Goal: Task Accomplishment & Management: Complete application form

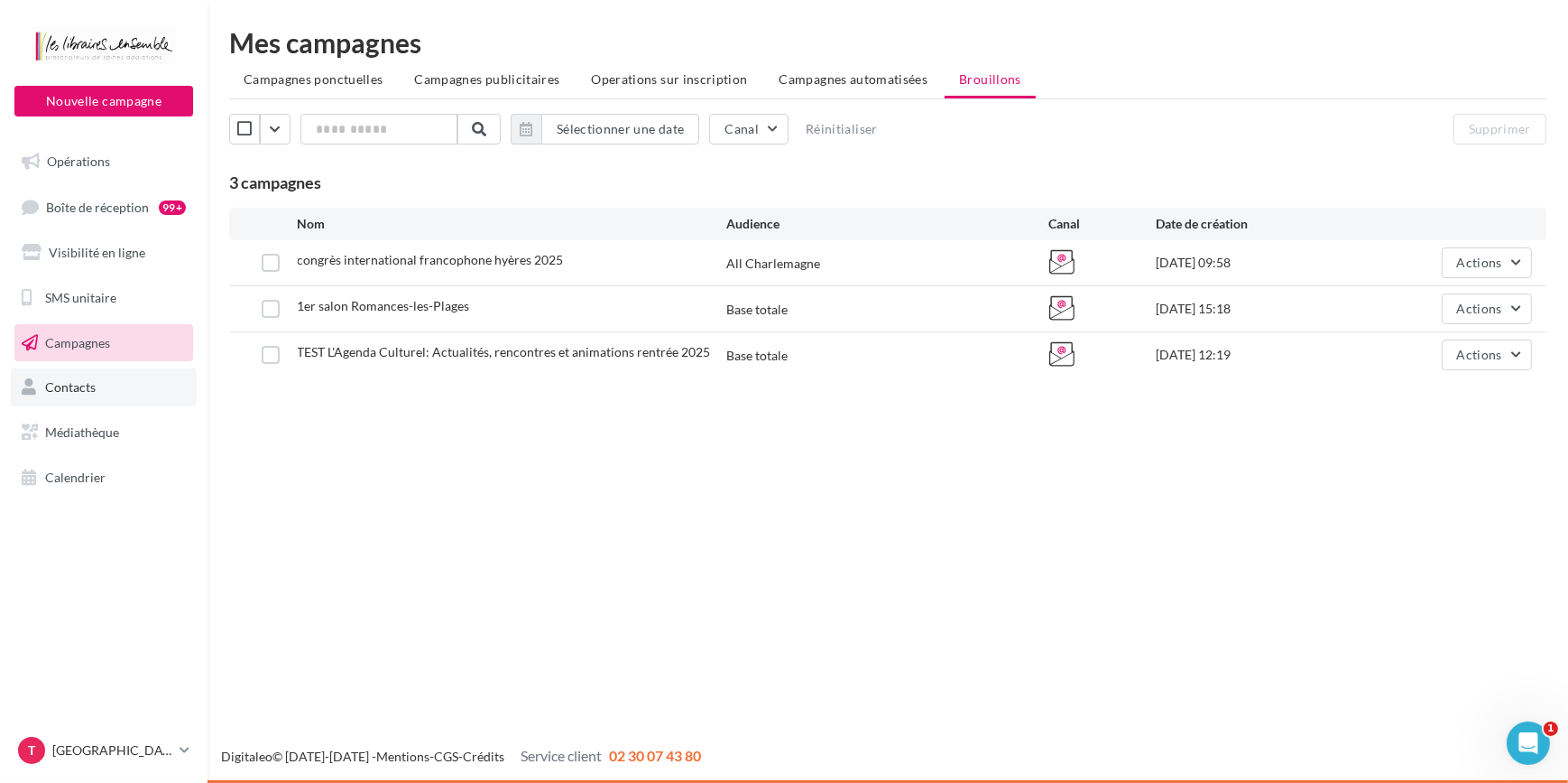
click at [83, 386] on span "Contacts" at bounding box center [70, 387] width 50 height 16
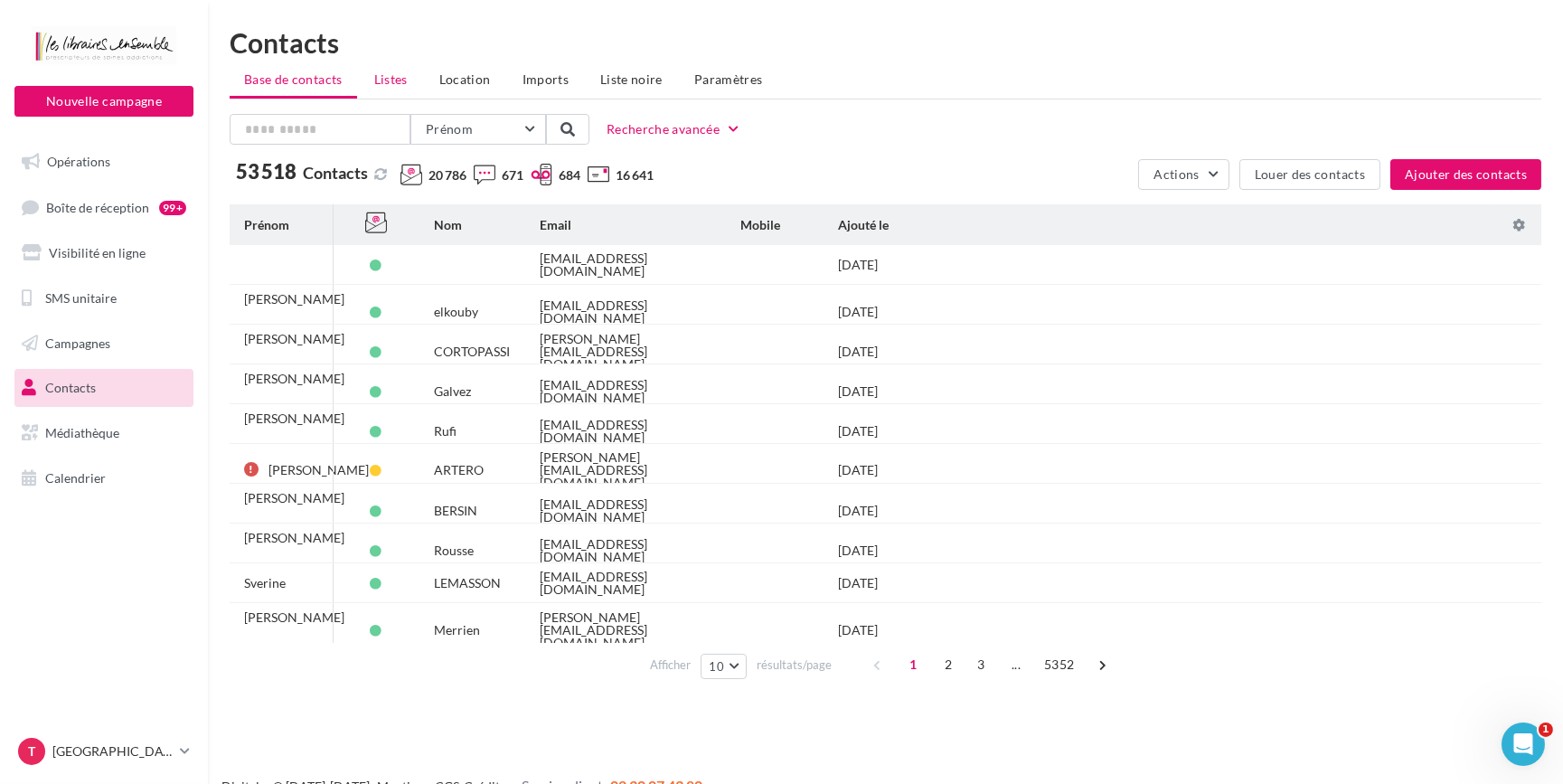
click at [391, 78] on span "Listes" at bounding box center [391, 79] width 33 height 16
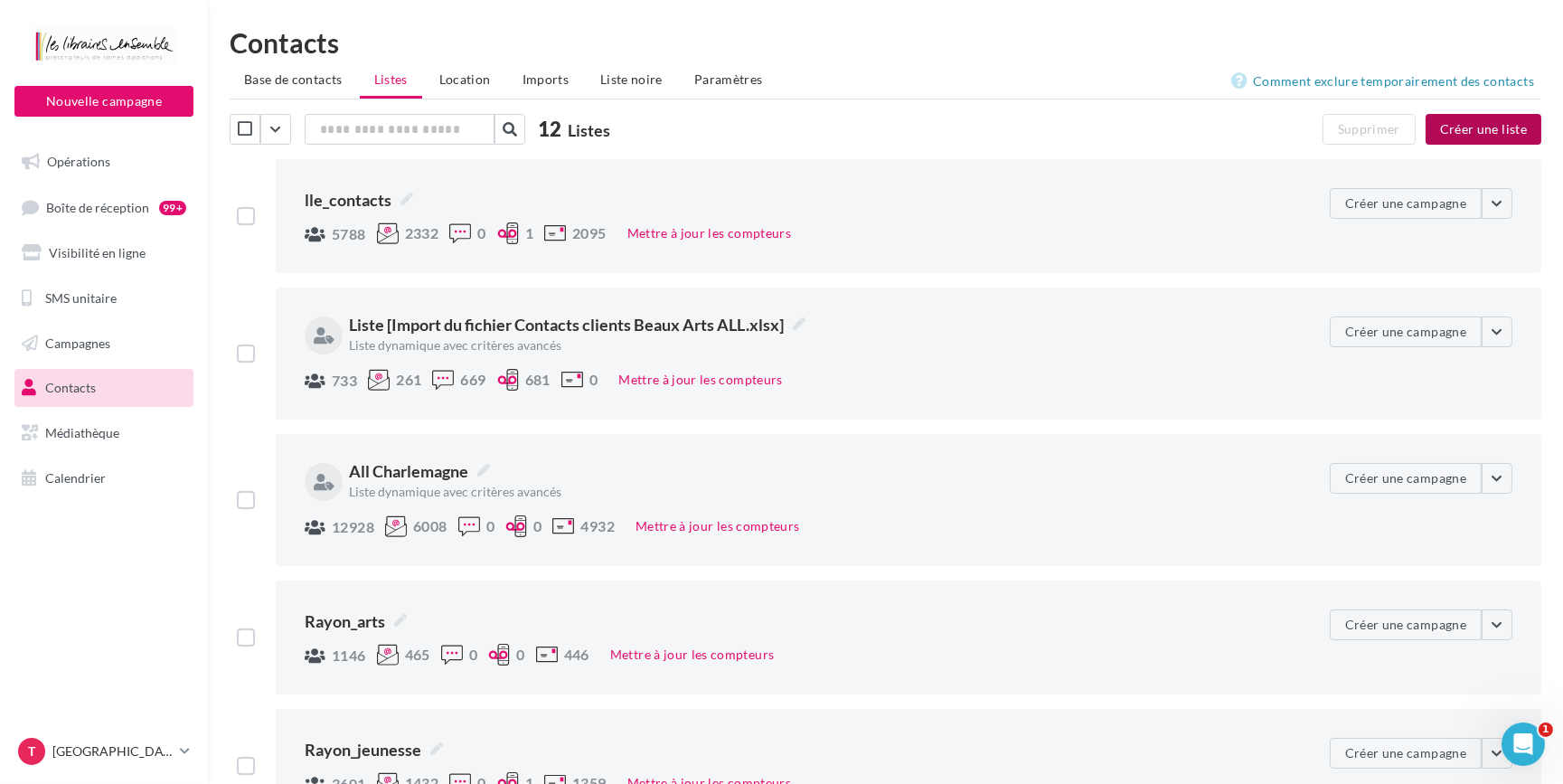
click at [1488, 125] on button "Créer une liste" at bounding box center [1484, 129] width 116 height 31
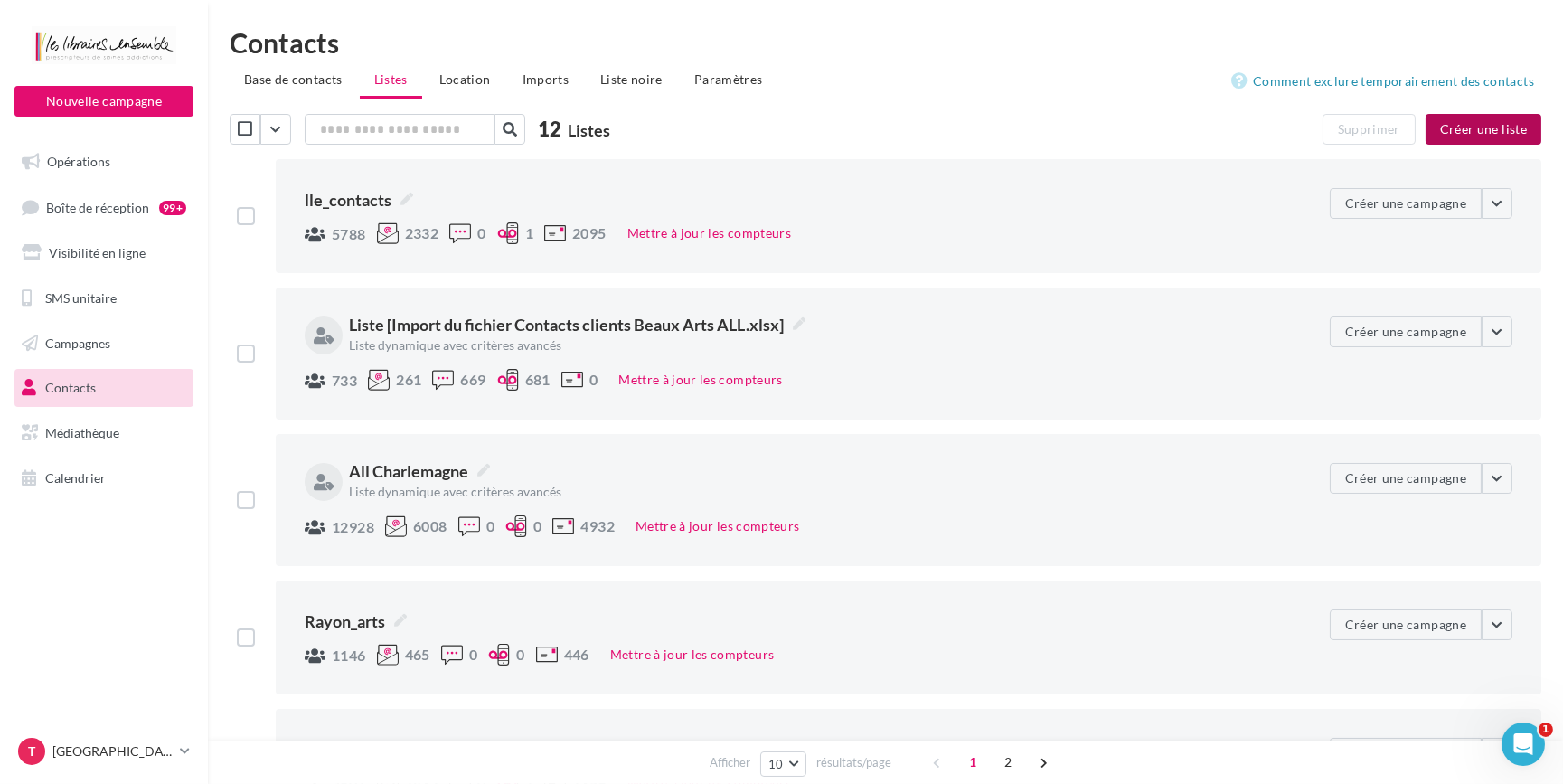
click at [1481, 115] on button "Créer une liste" at bounding box center [1484, 129] width 116 height 31
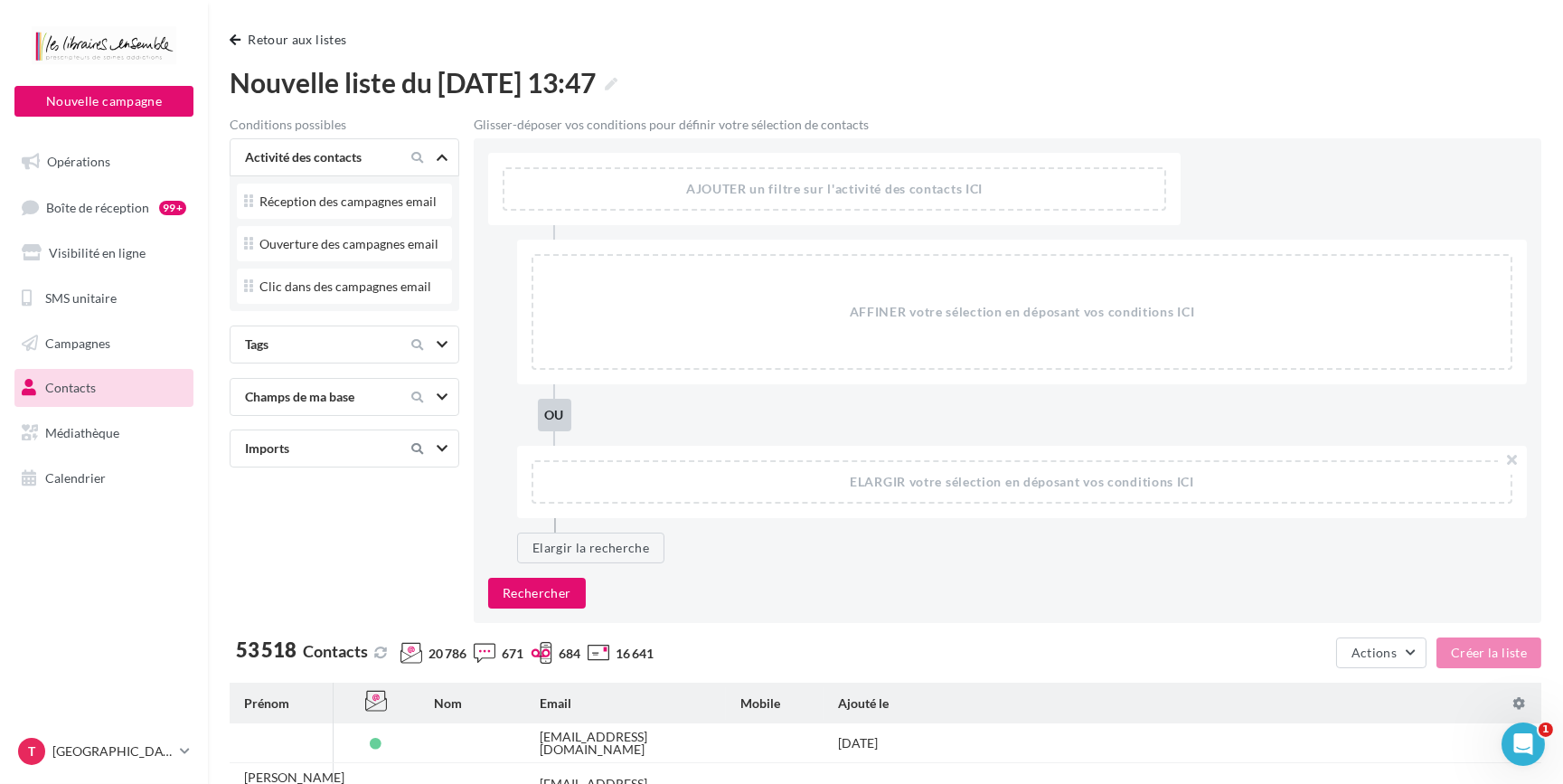
click at [420, 445] on icon at bounding box center [417, 449] width 12 height 12
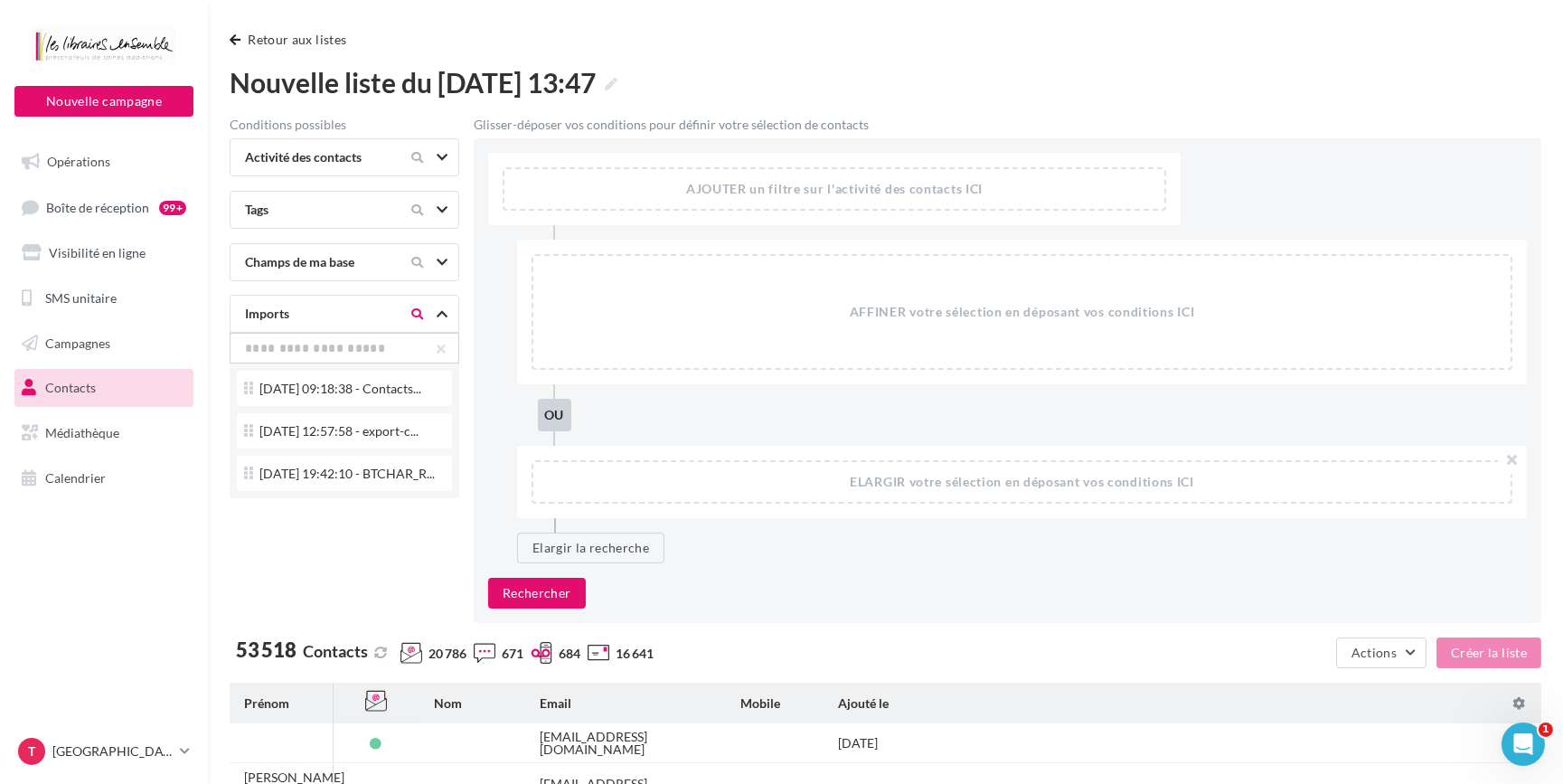
click at [440, 314] on icon at bounding box center [442, 314] width 11 height 9
click at [298, 36] on button "Retour aux listes" at bounding box center [291, 39] width 124 height 21
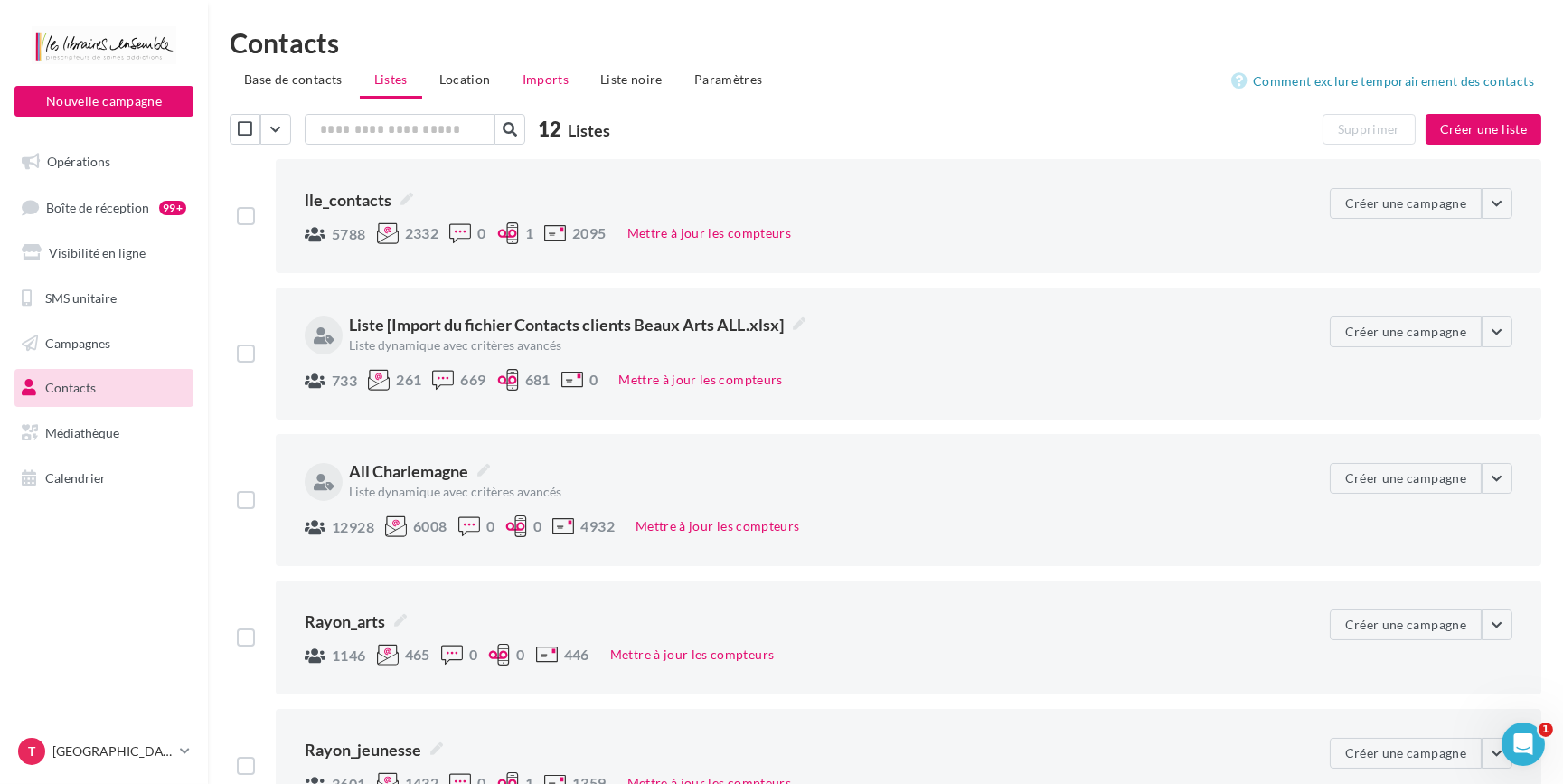
click at [534, 80] on span "Imports" at bounding box center [545, 79] width 46 height 16
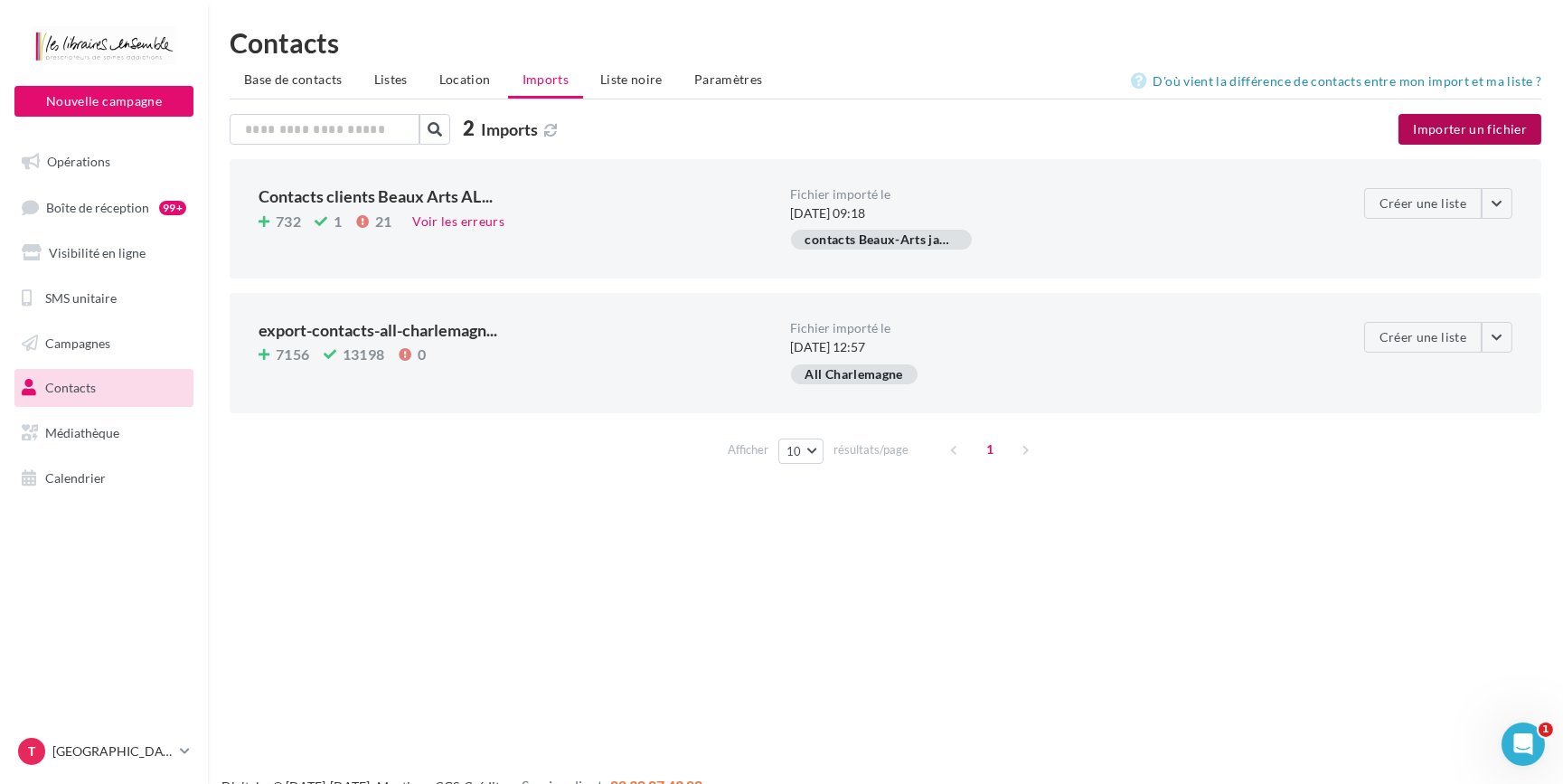
click at [1478, 125] on button "Importer un fichier" at bounding box center [1470, 129] width 143 height 31
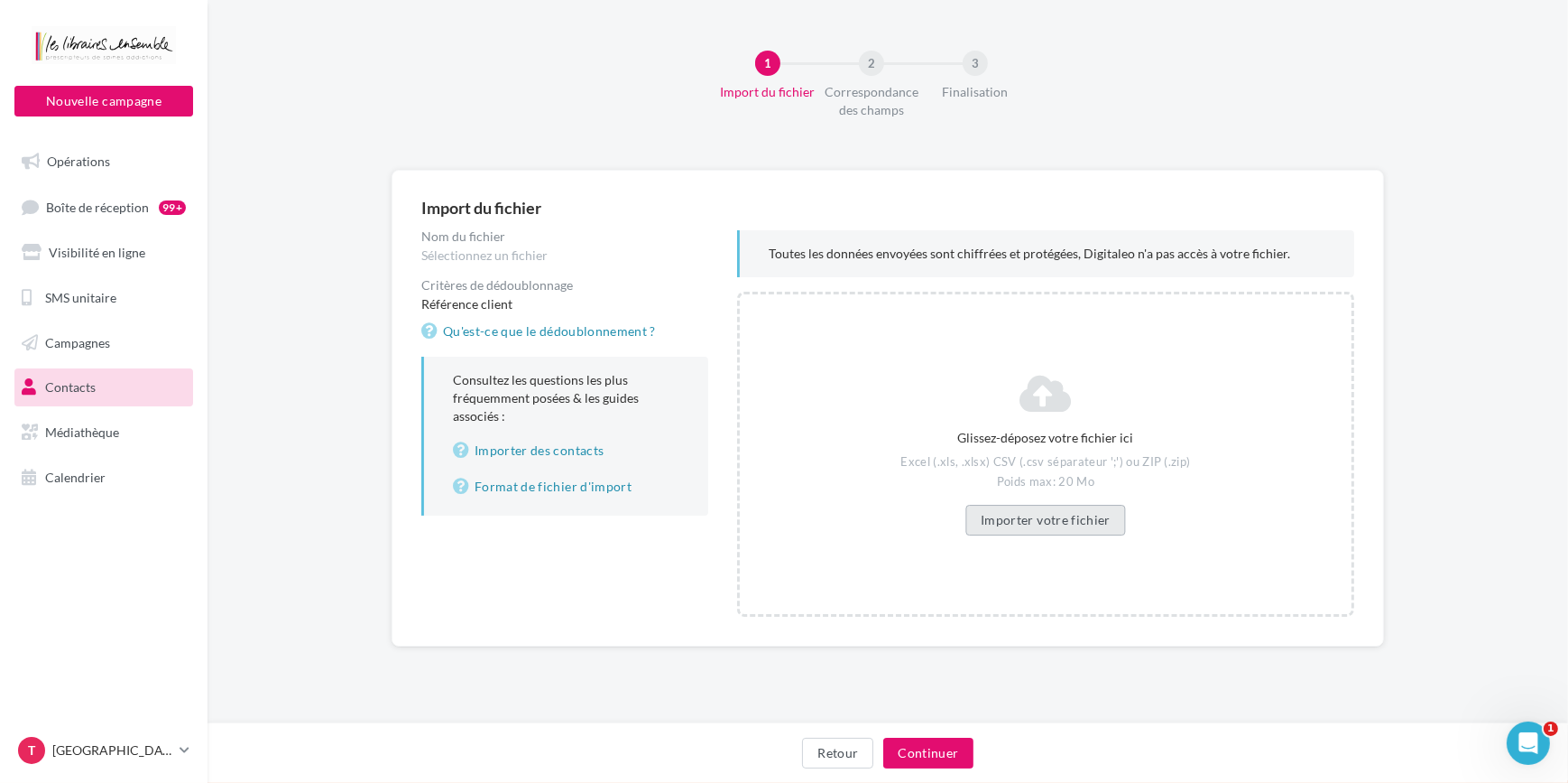
click at [1009, 513] on button "Importer votre fichier" at bounding box center [1045, 520] width 160 height 31
click at [950, 748] on button "Continuer" at bounding box center [928, 752] width 89 height 31
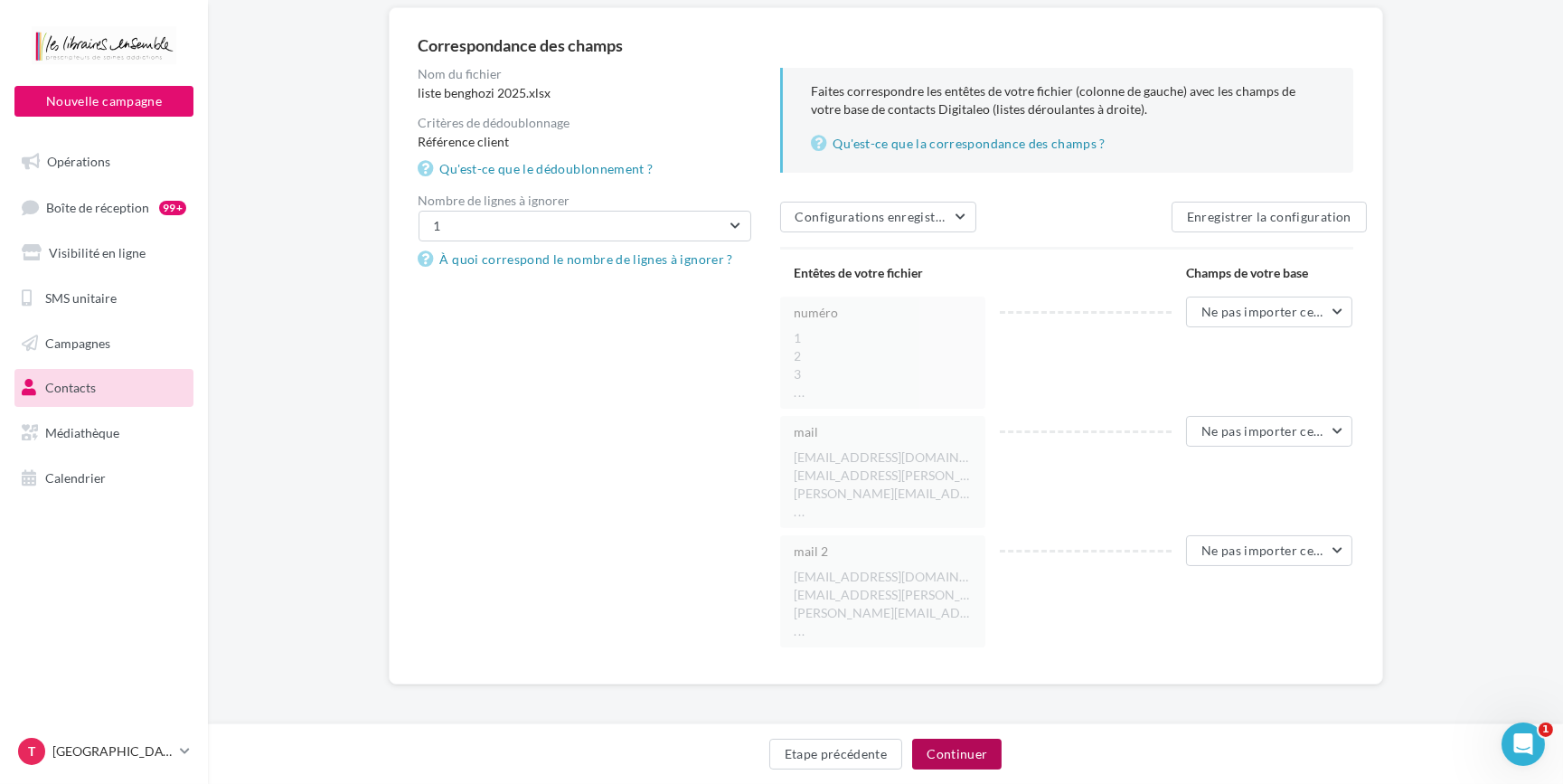
scroll to position [163, 0]
click at [1340, 422] on span "Ne pas importer cette colonne" at bounding box center [1291, 429] width 179 height 16
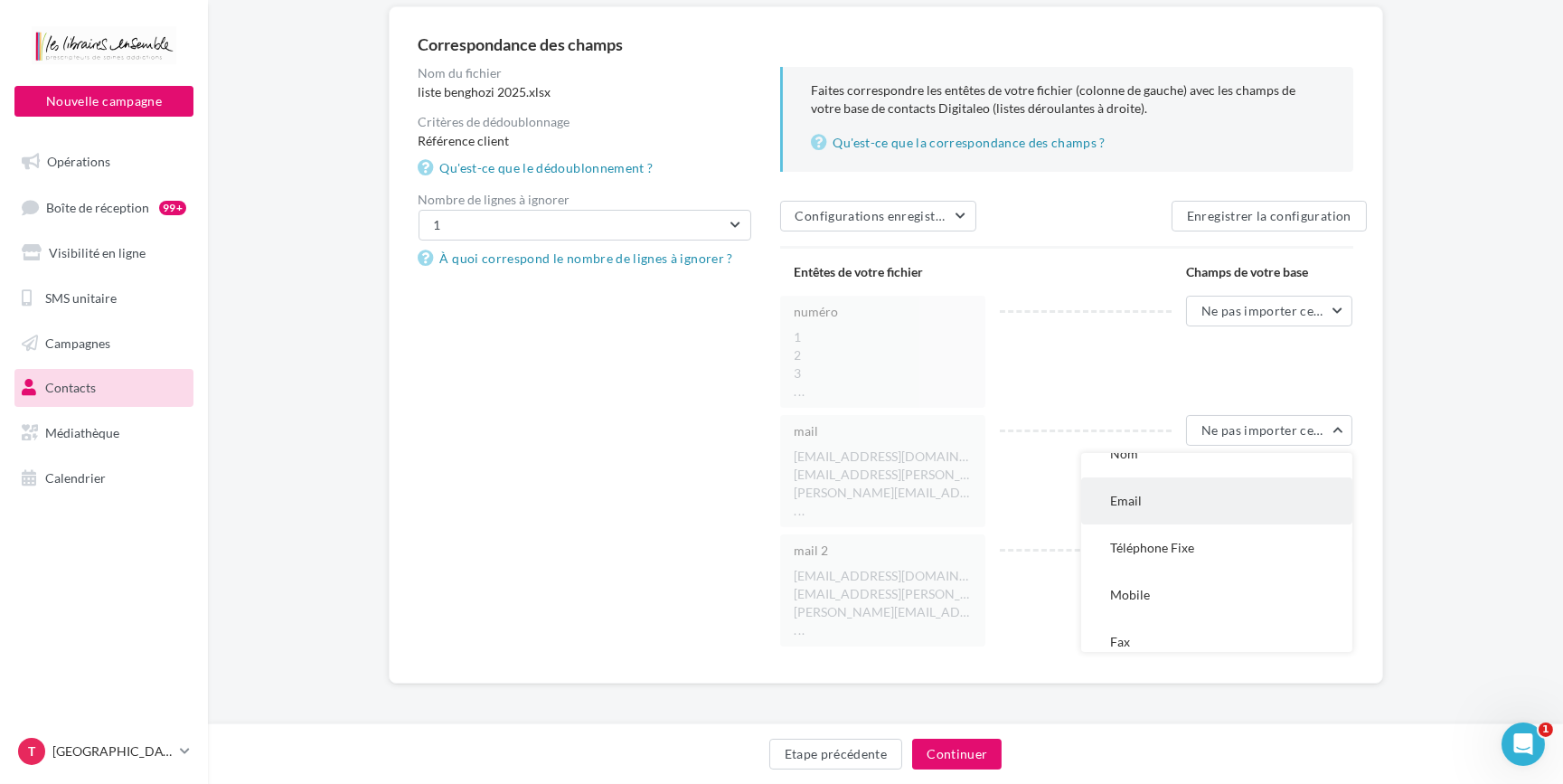
click at [1183, 506] on button "Email" at bounding box center [1217, 501] width 271 height 47
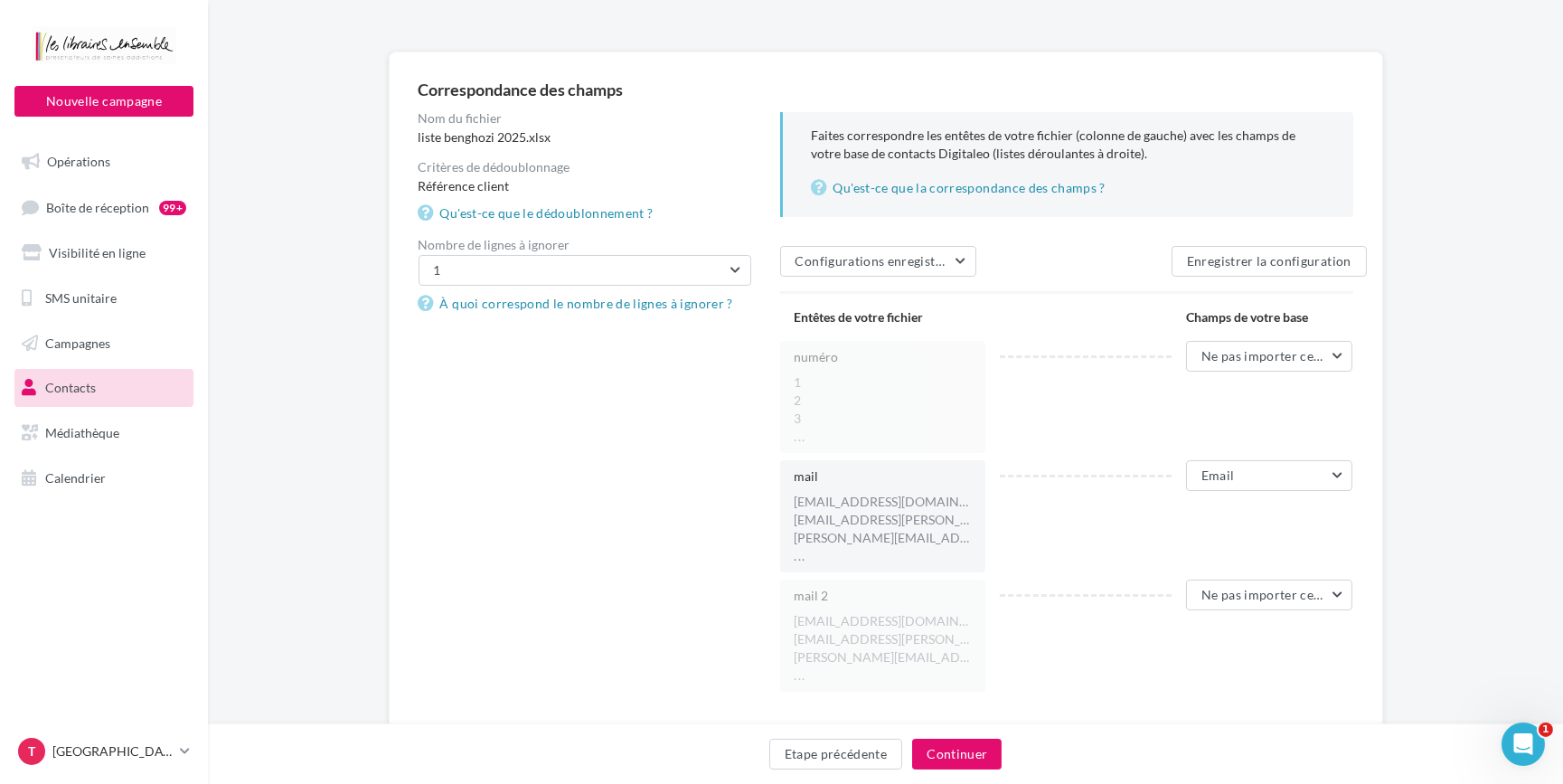
scroll to position [82, 0]
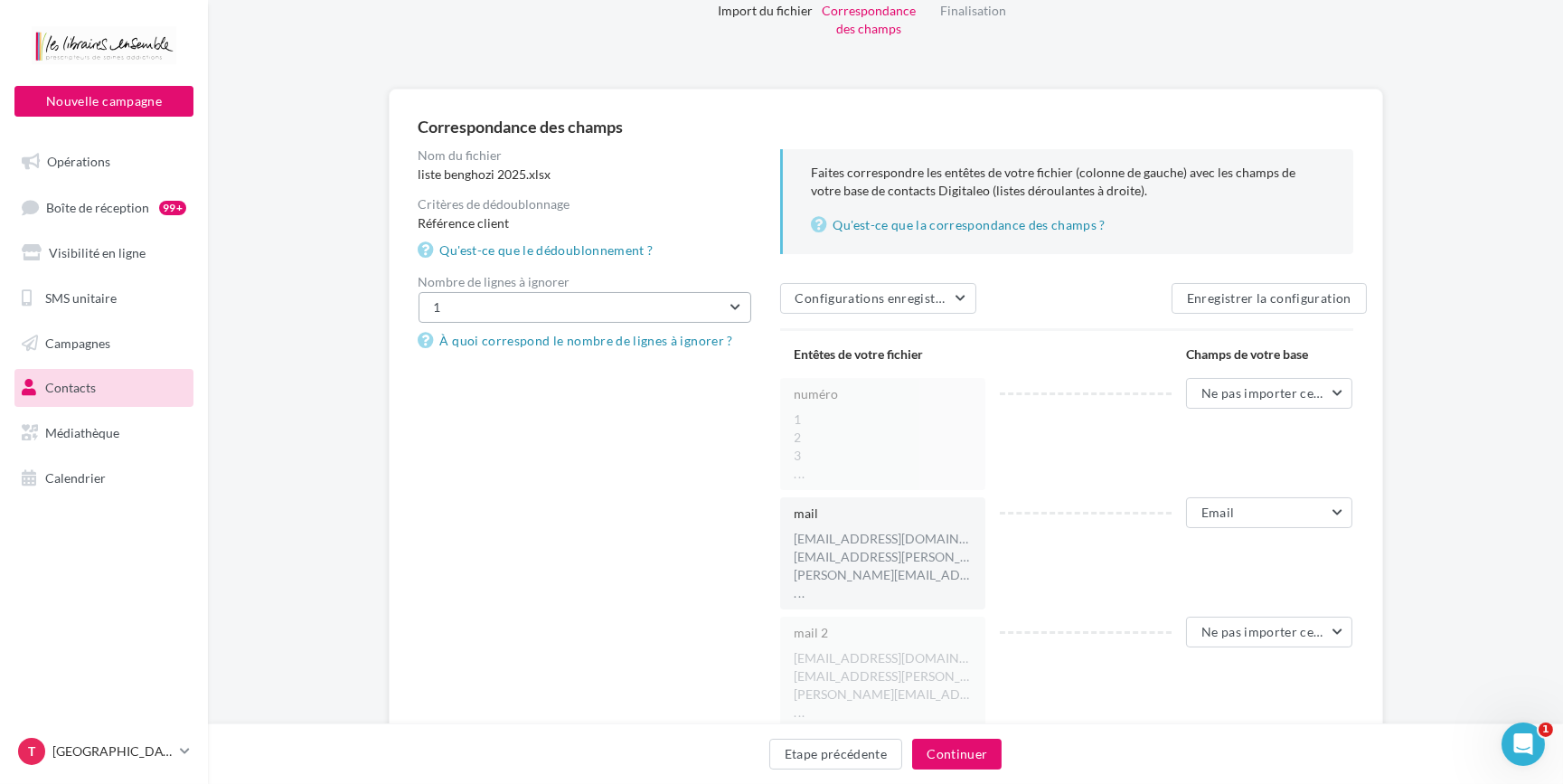
click at [742, 312] on button "1" at bounding box center [585, 307] width 333 height 31
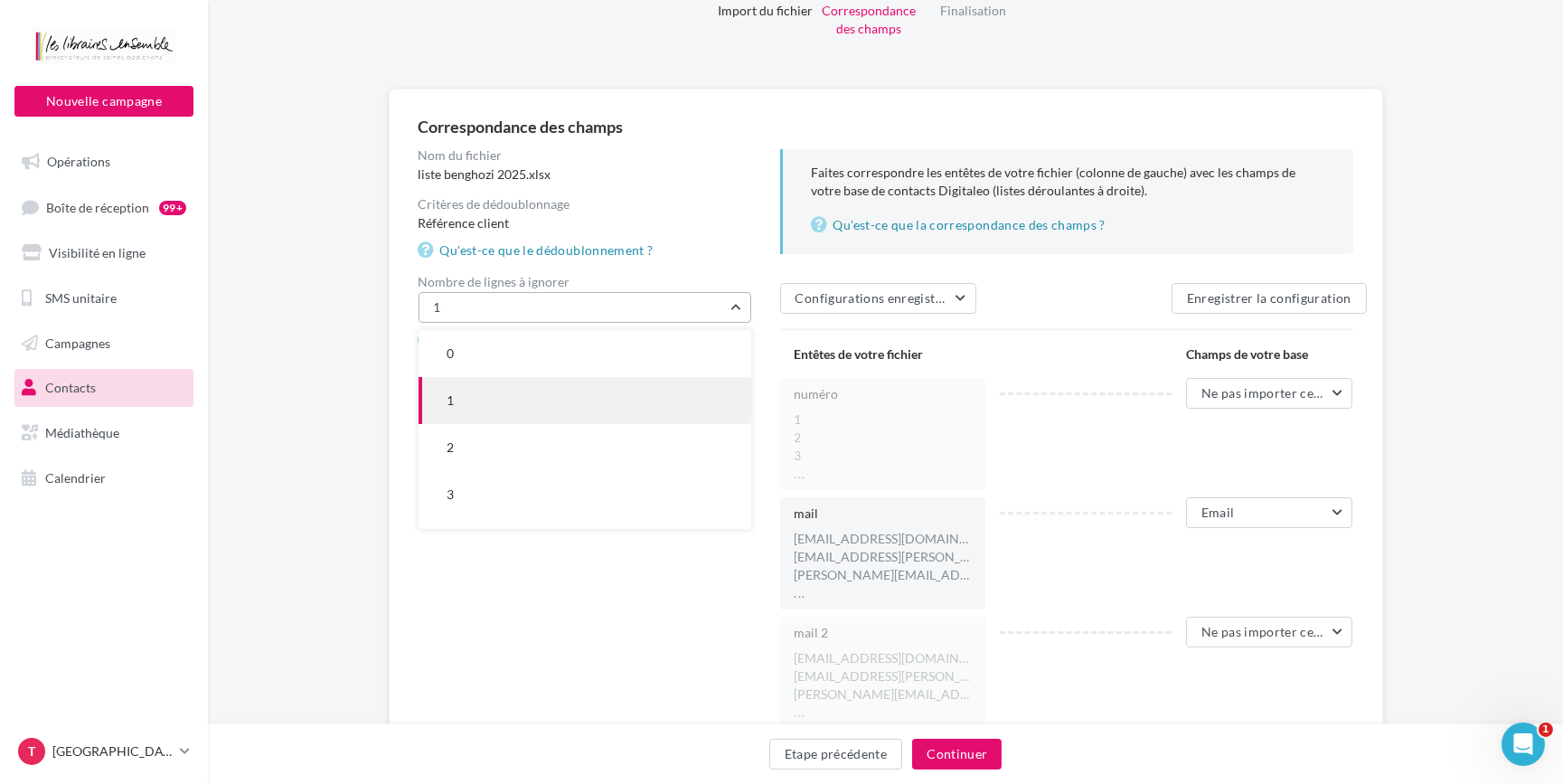
click at [742, 311] on button "1" at bounding box center [585, 307] width 333 height 31
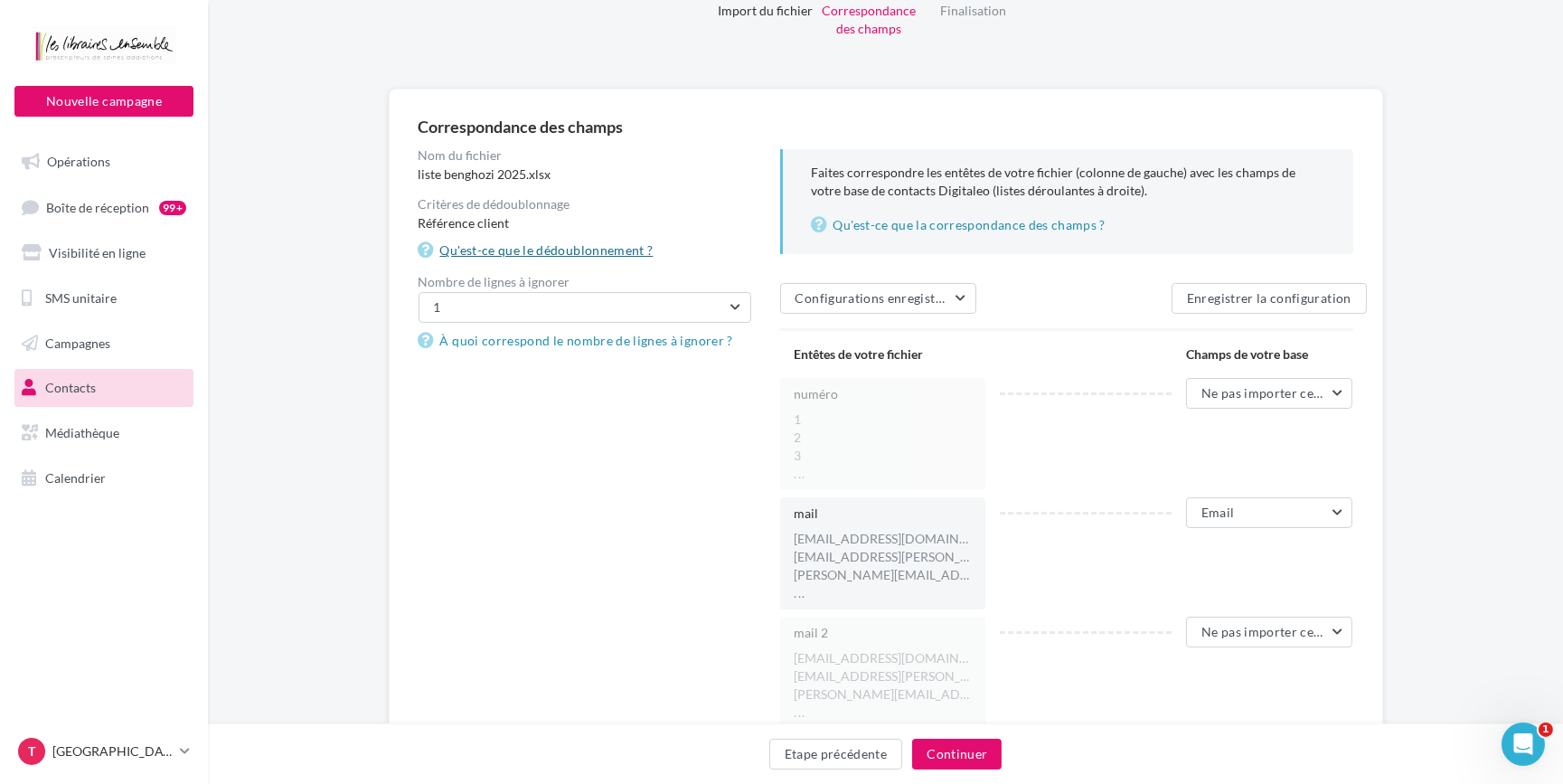
click at [624, 249] on link "Qu'est-ce que le dédoublonnement ?" at bounding box center [540, 250] width 243 height 21
click at [1400, 436] on div "Correspondance des champs Nom du fichier liste benghozi 2025.xlsx Critères de d…" at bounding box center [886, 455] width 1356 height 735
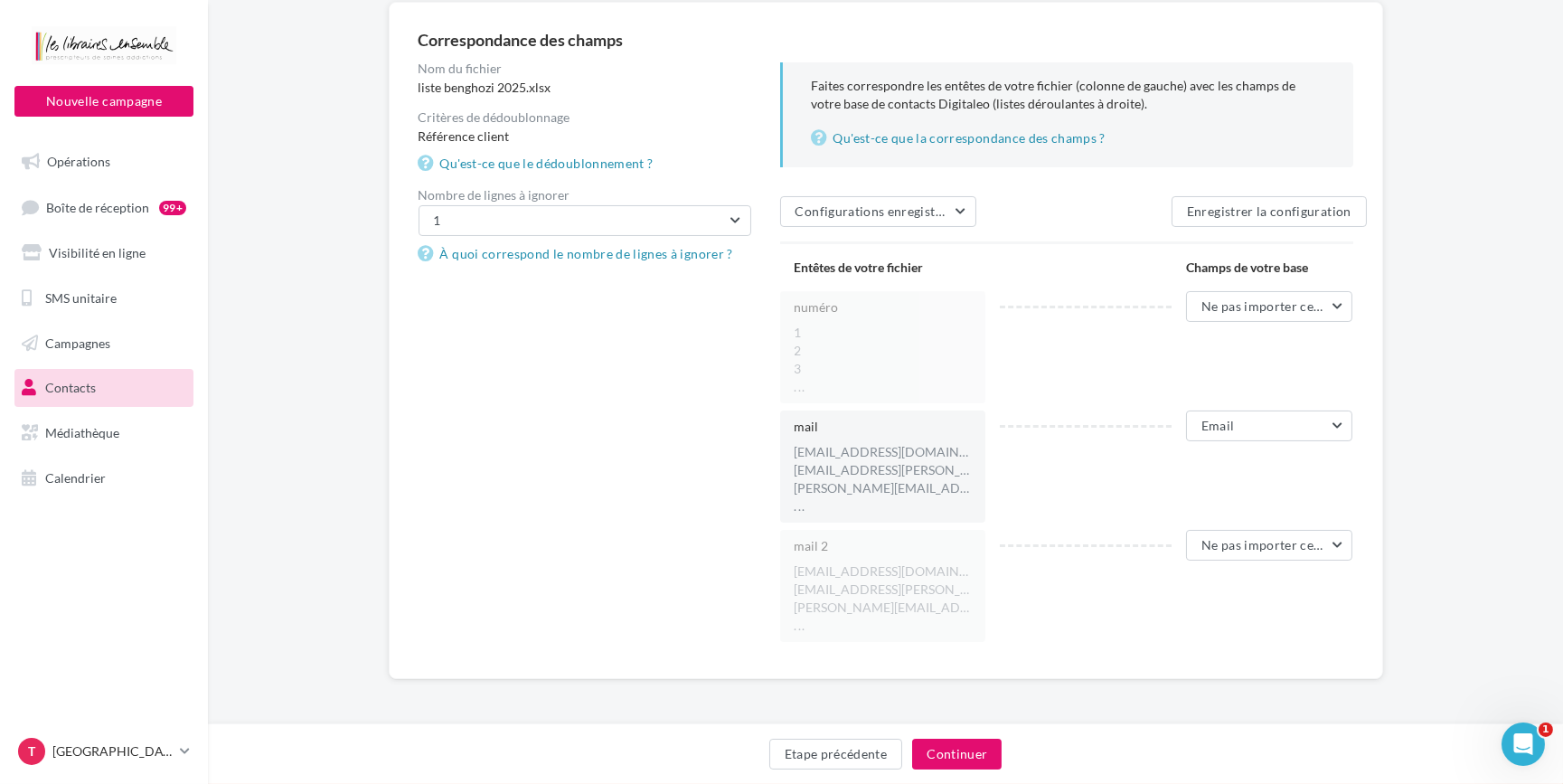
scroll to position [169, 0]
click at [965, 751] on button "Continuer" at bounding box center [957, 753] width 89 height 31
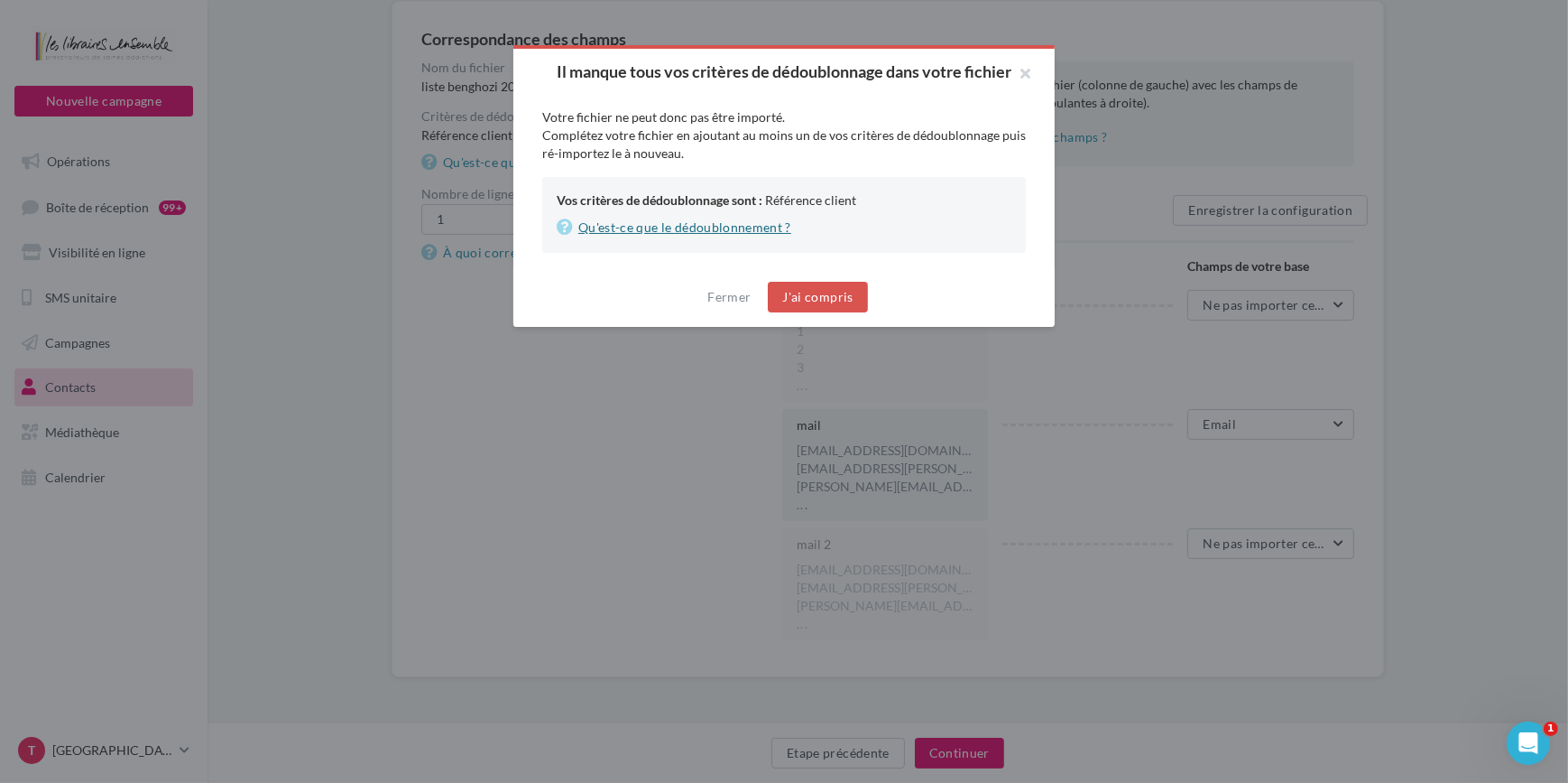
click at [754, 226] on link "Qu'est-ce que le dédoublonnement ?" at bounding box center [677, 227] width 242 height 21
click at [747, 297] on button "Fermer" at bounding box center [729, 296] width 57 height 21
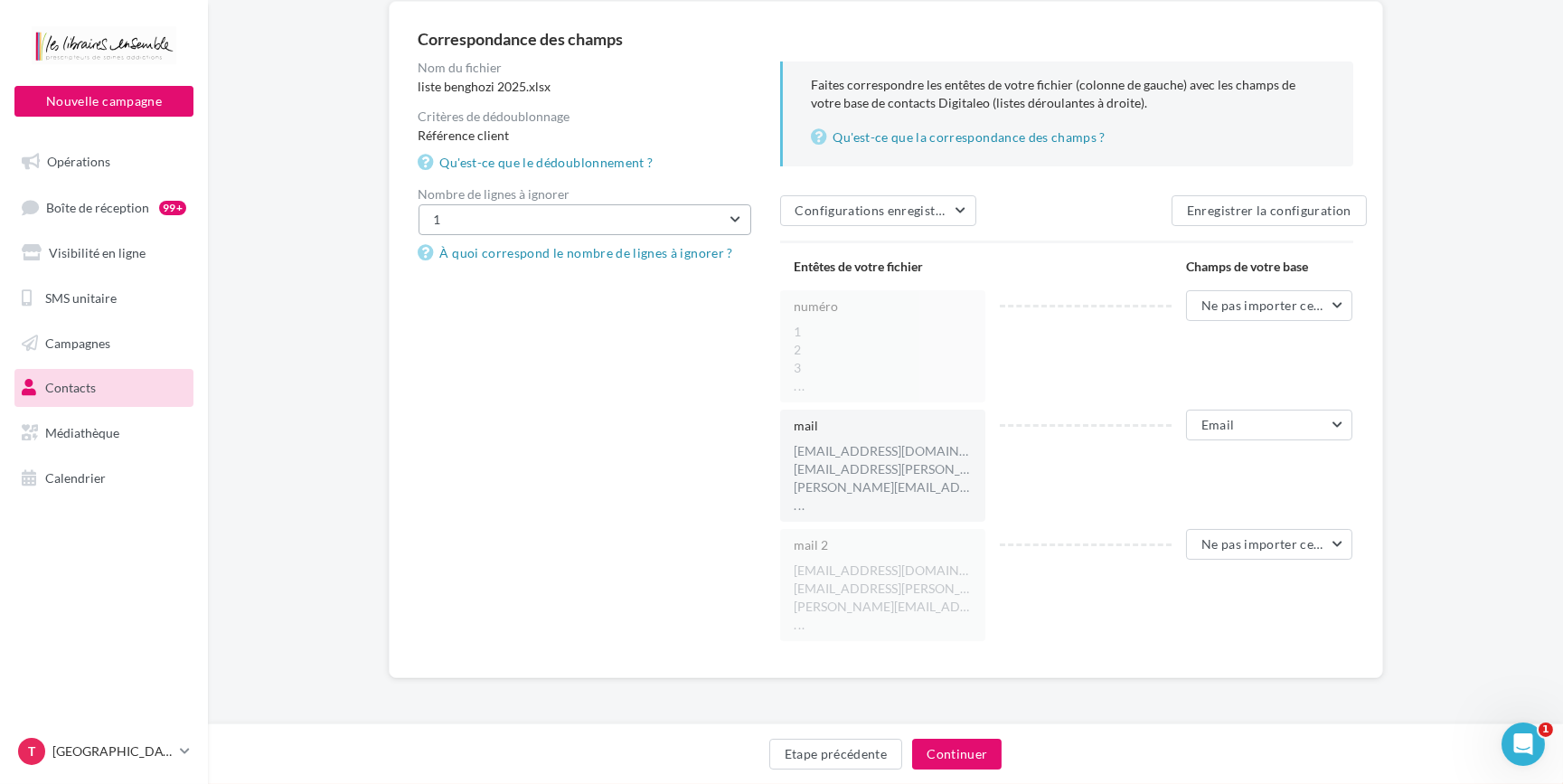
drag, startPoint x: 728, startPoint y: 225, endPoint x: 719, endPoint y: 231, distance: 10.8
click at [728, 225] on button "1" at bounding box center [585, 219] width 333 height 31
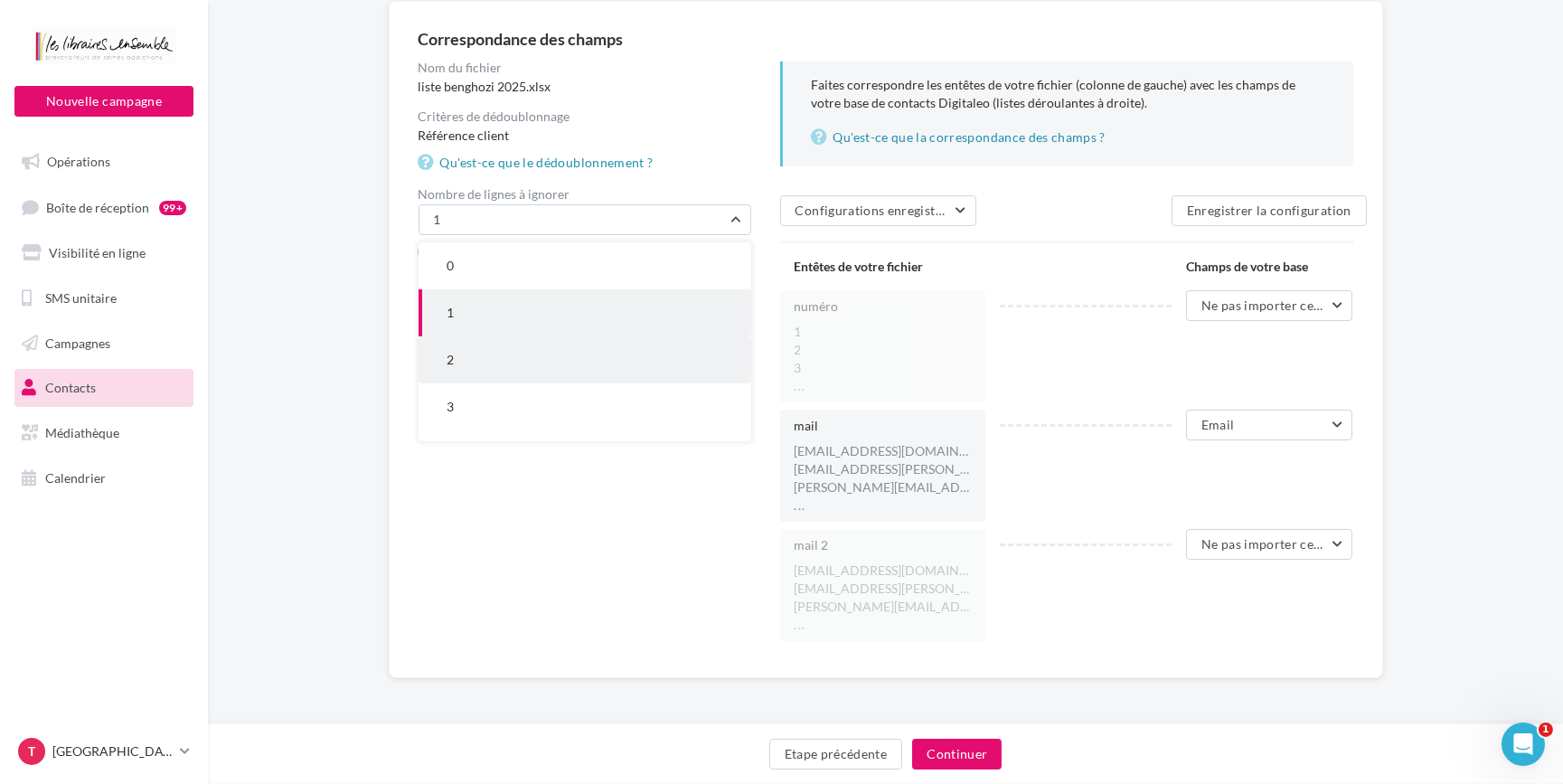
click at [467, 360] on button "2" at bounding box center [585, 359] width 333 height 47
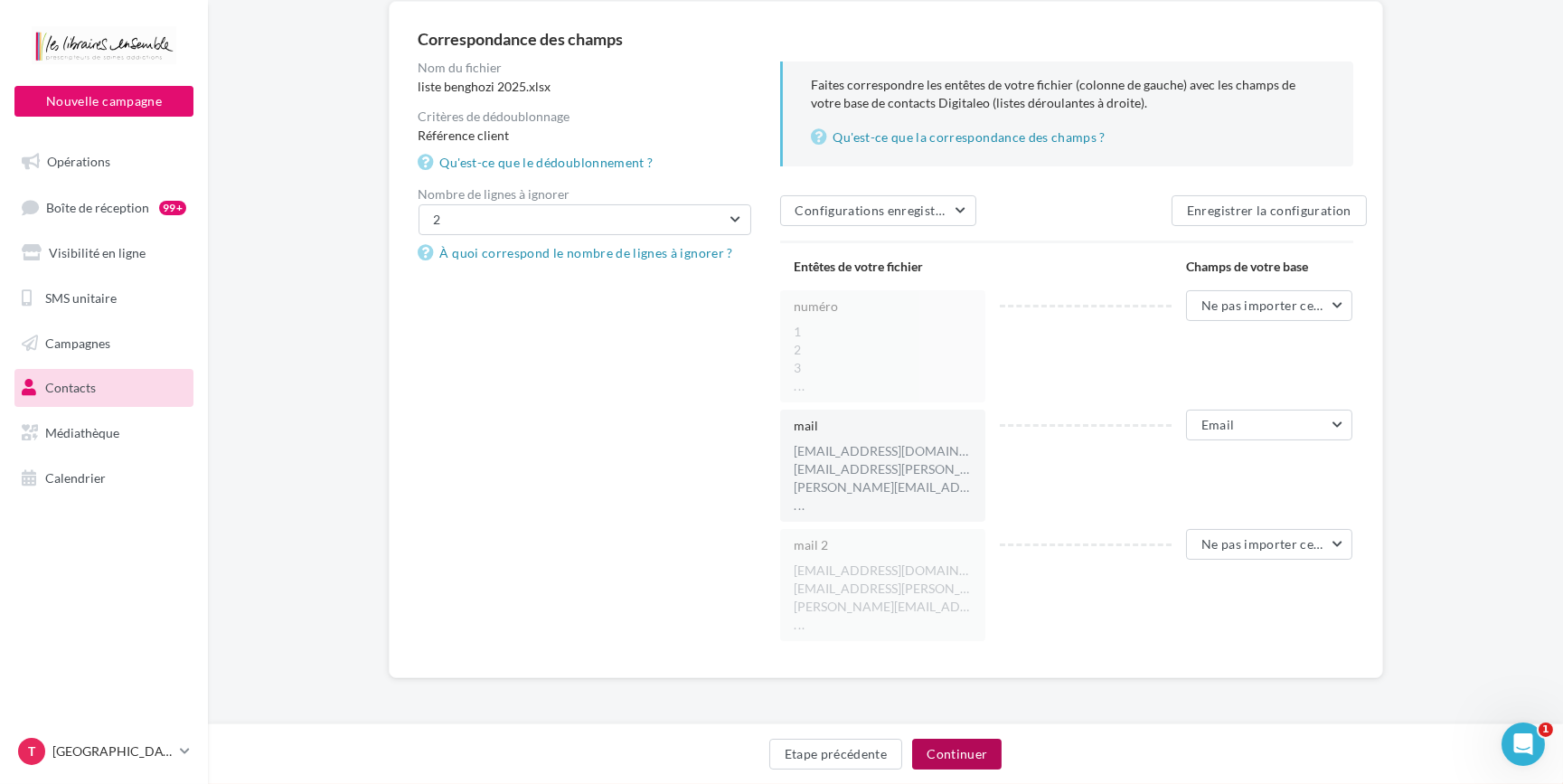
click at [968, 756] on button "Continuer" at bounding box center [957, 753] width 89 height 31
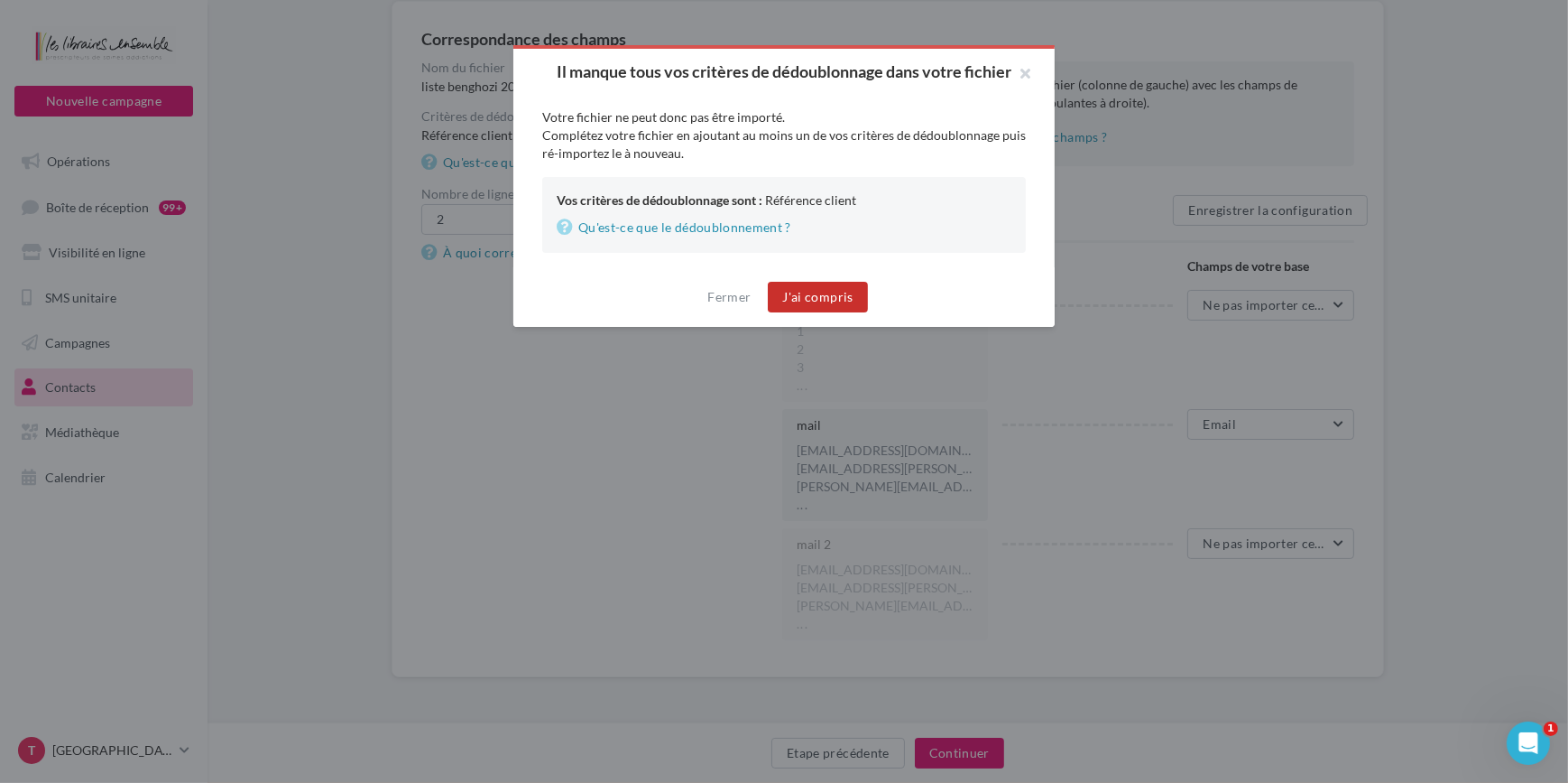
click at [824, 289] on button "J'ai compris" at bounding box center [817, 297] width 99 height 31
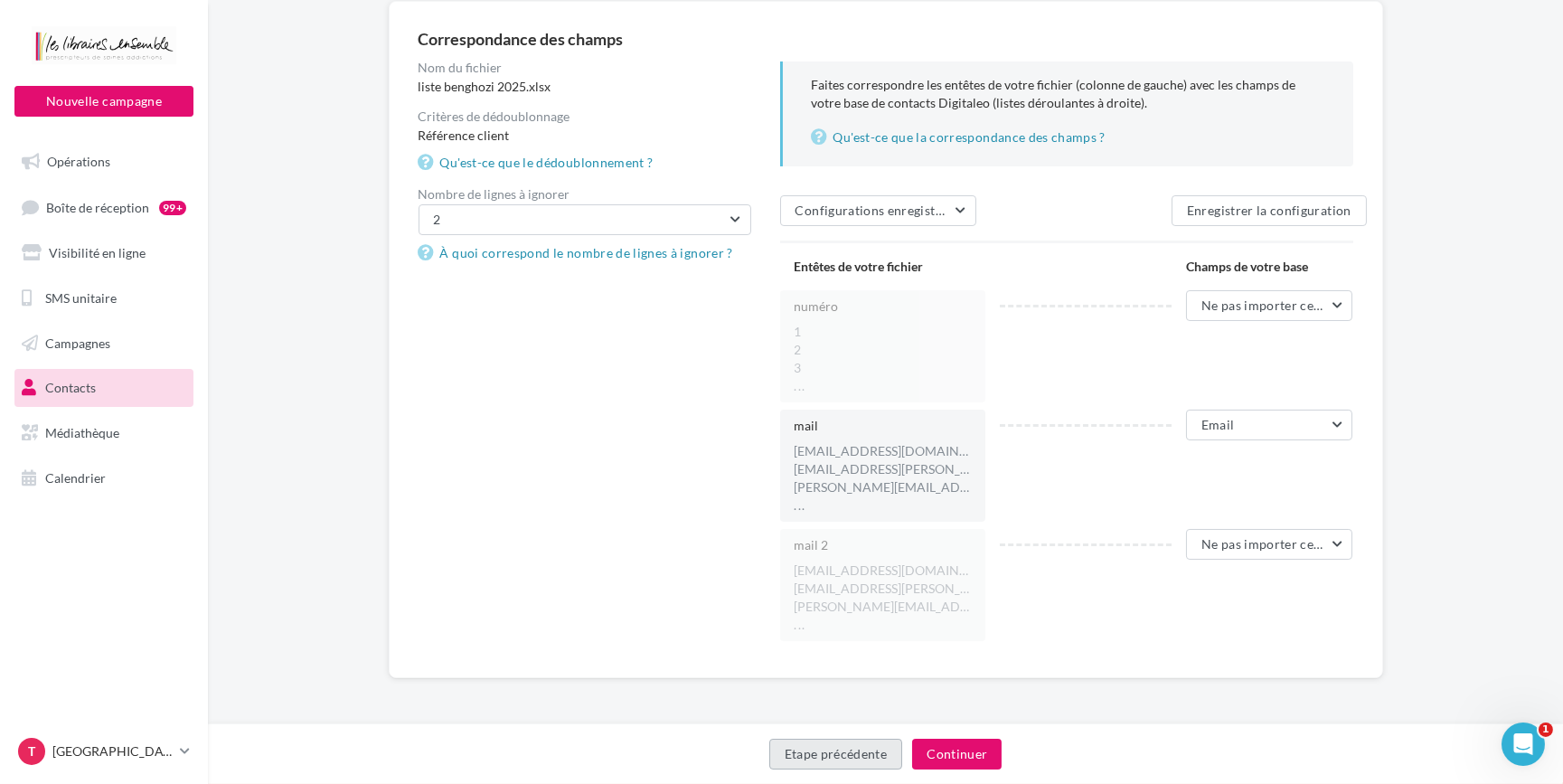
click at [876, 755] on button "Etape précédente" at bounding box center [836, 753] width 134 height 31
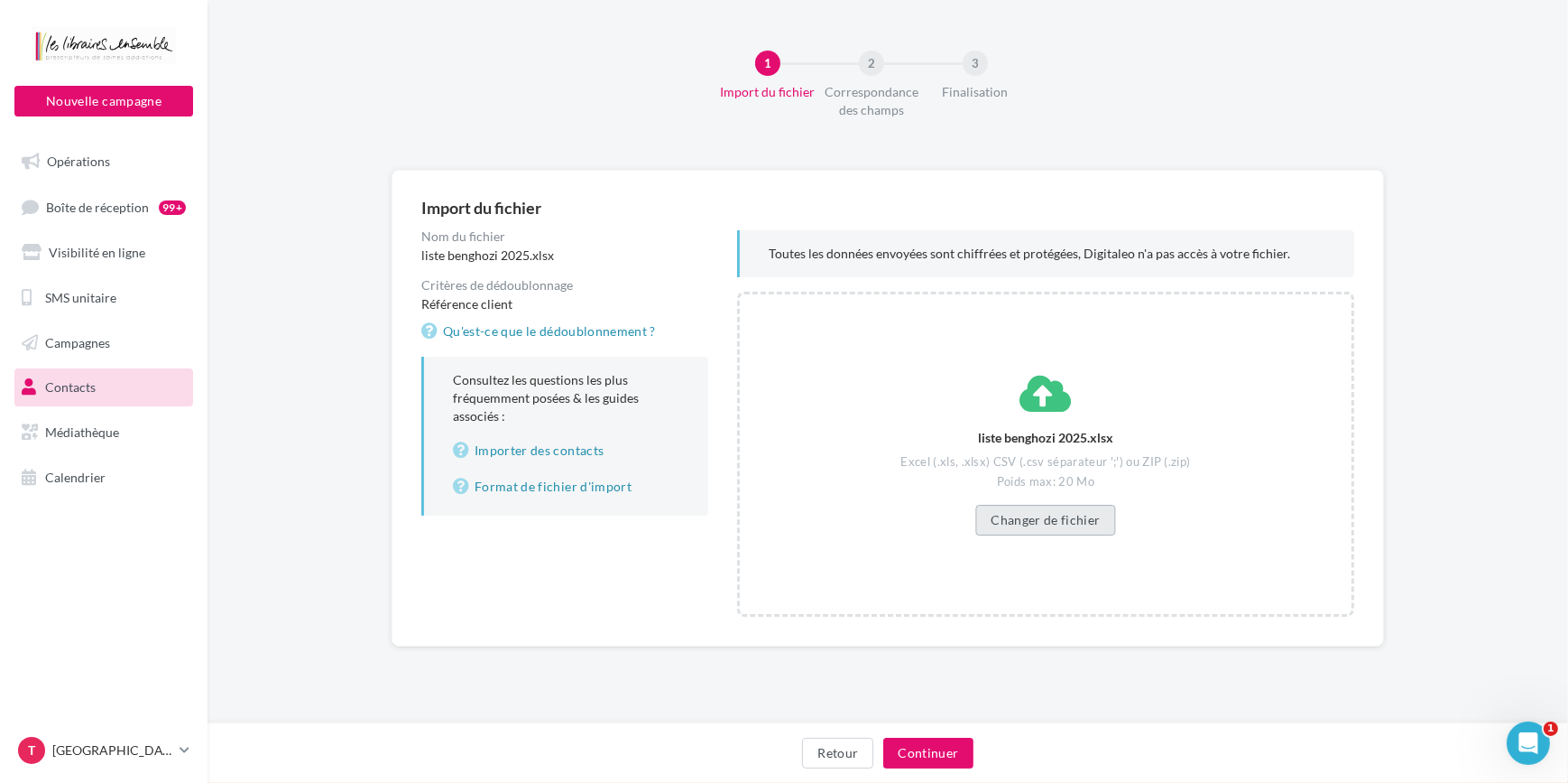
click at [1045, 521] on button "Changer de fichier" at bounding box center [1045, 520] width 140 height 31
click at [1048, 520] on button "Changer de fichier" at bounding box center [1045, 520] width 140 height 31
click at [924, 740] on button "Continuer" at bounding box center [928, 752] width 89 height 31
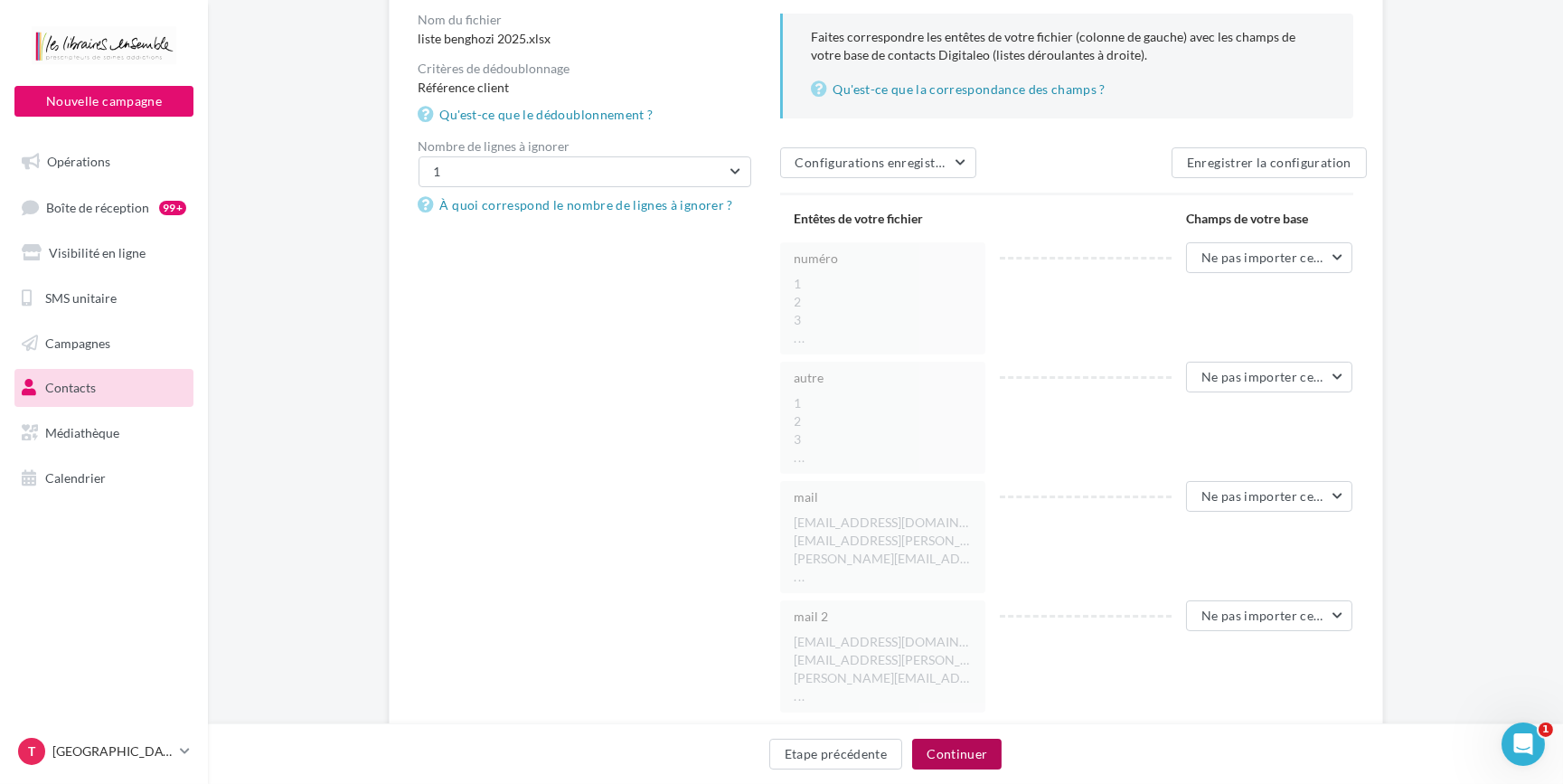
scroll to position [246, 0]
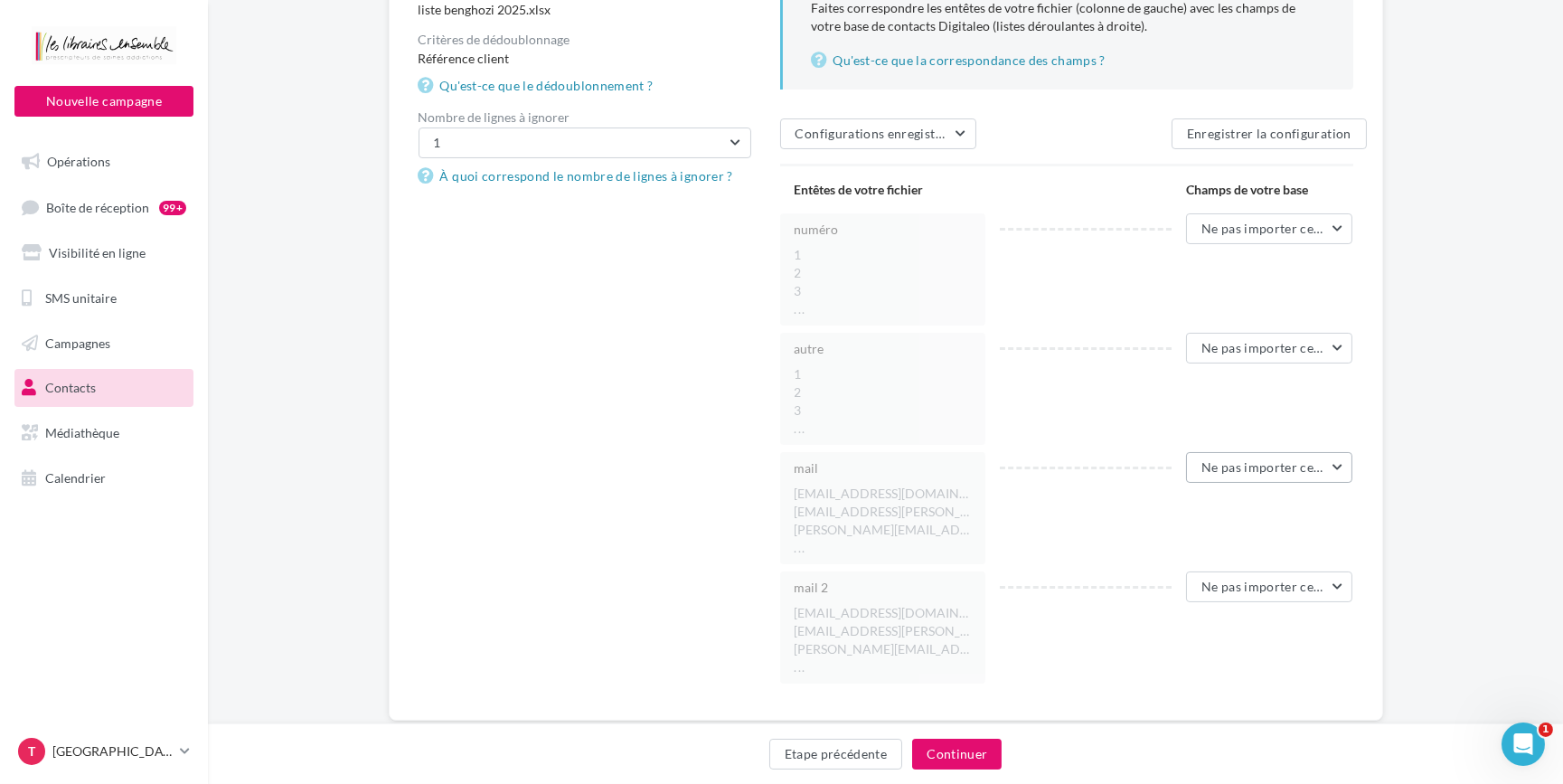
click at [1322, 459] on span "Ne pas importer cette colonne" at bounding box center [1291, 466] width 179 height 16
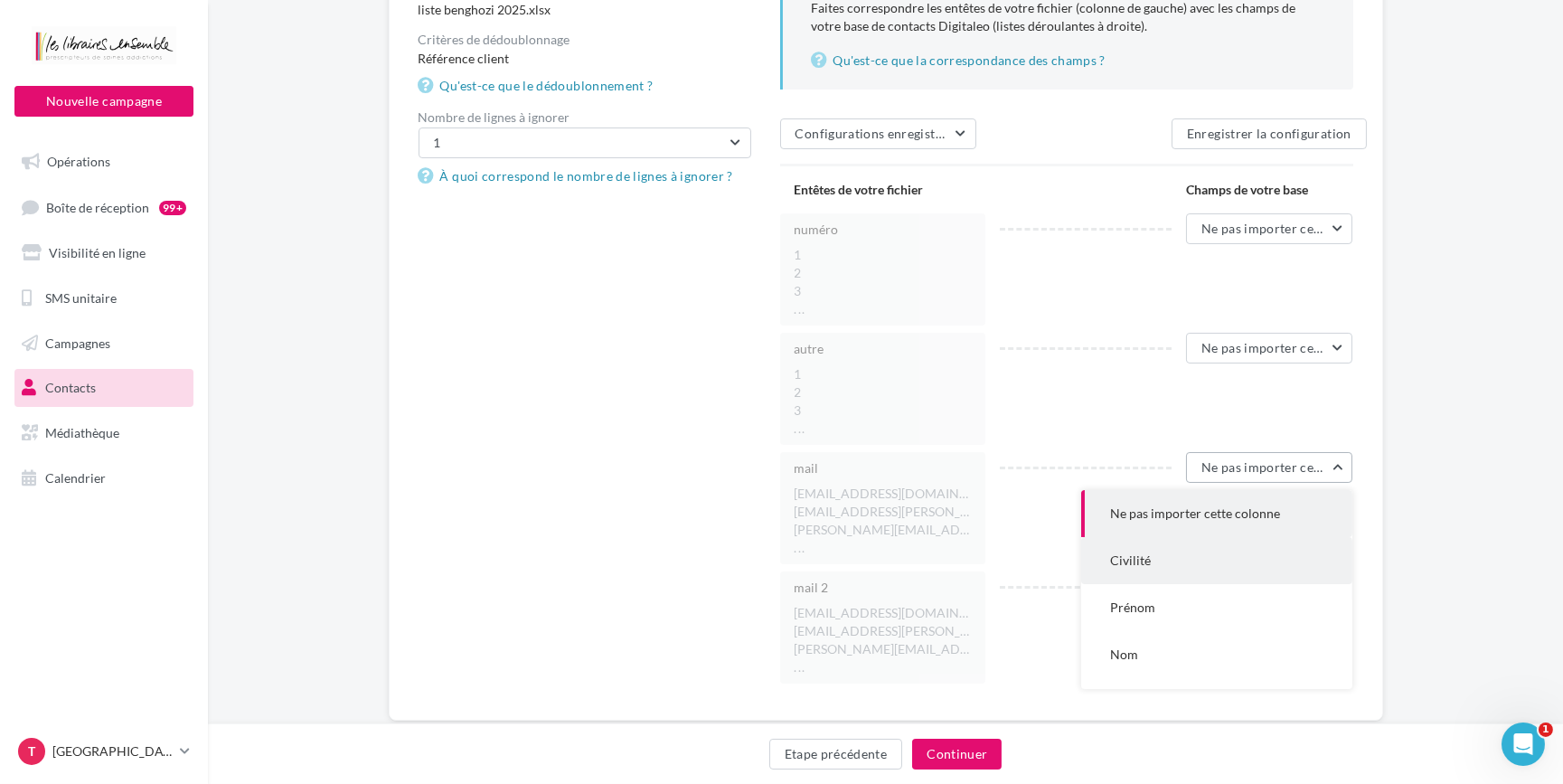
scroll to position [163, 0]
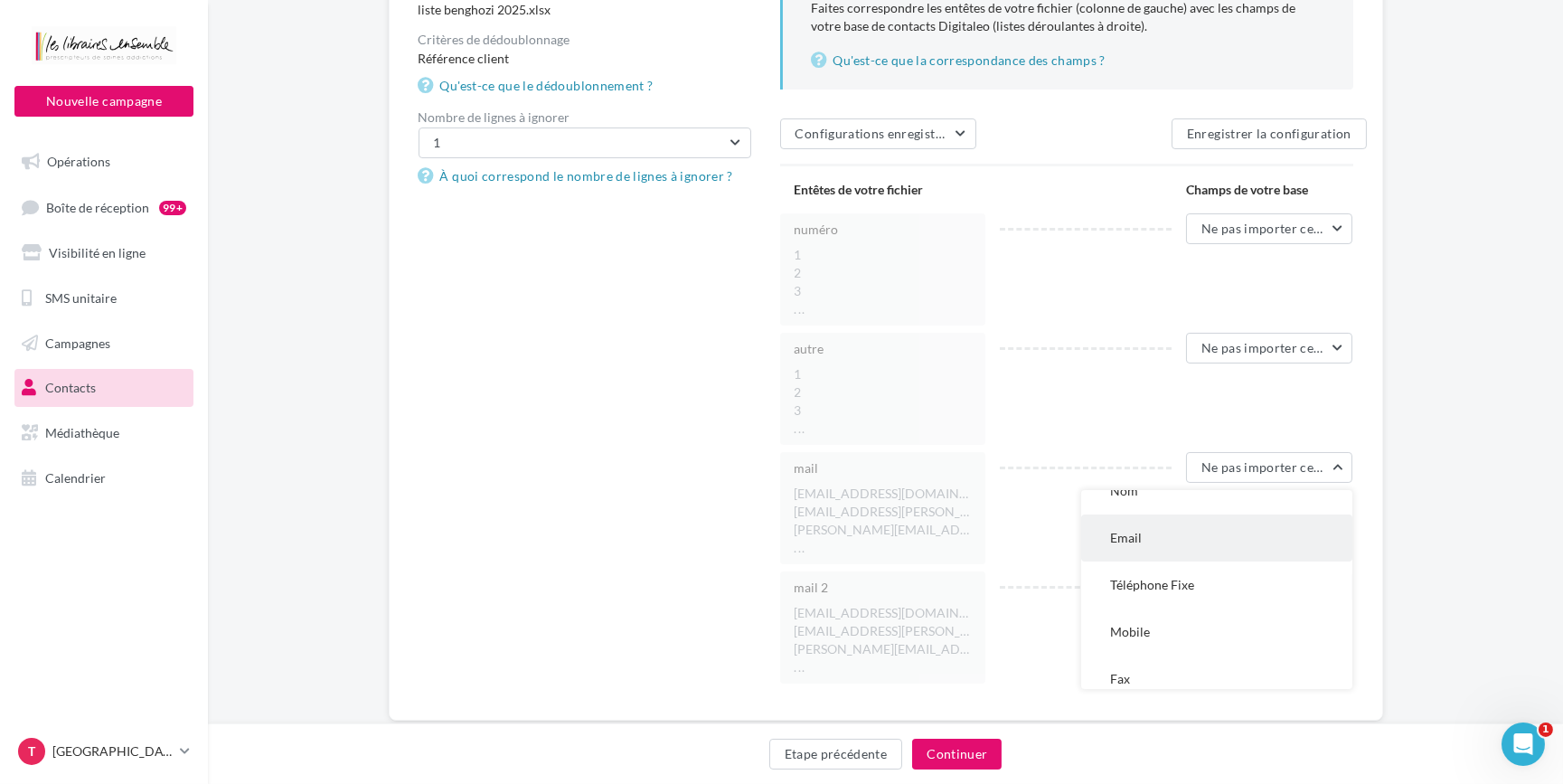
click at [1208, 530] on button "Email" at bounding box center [1217, 538] width 271 height 47
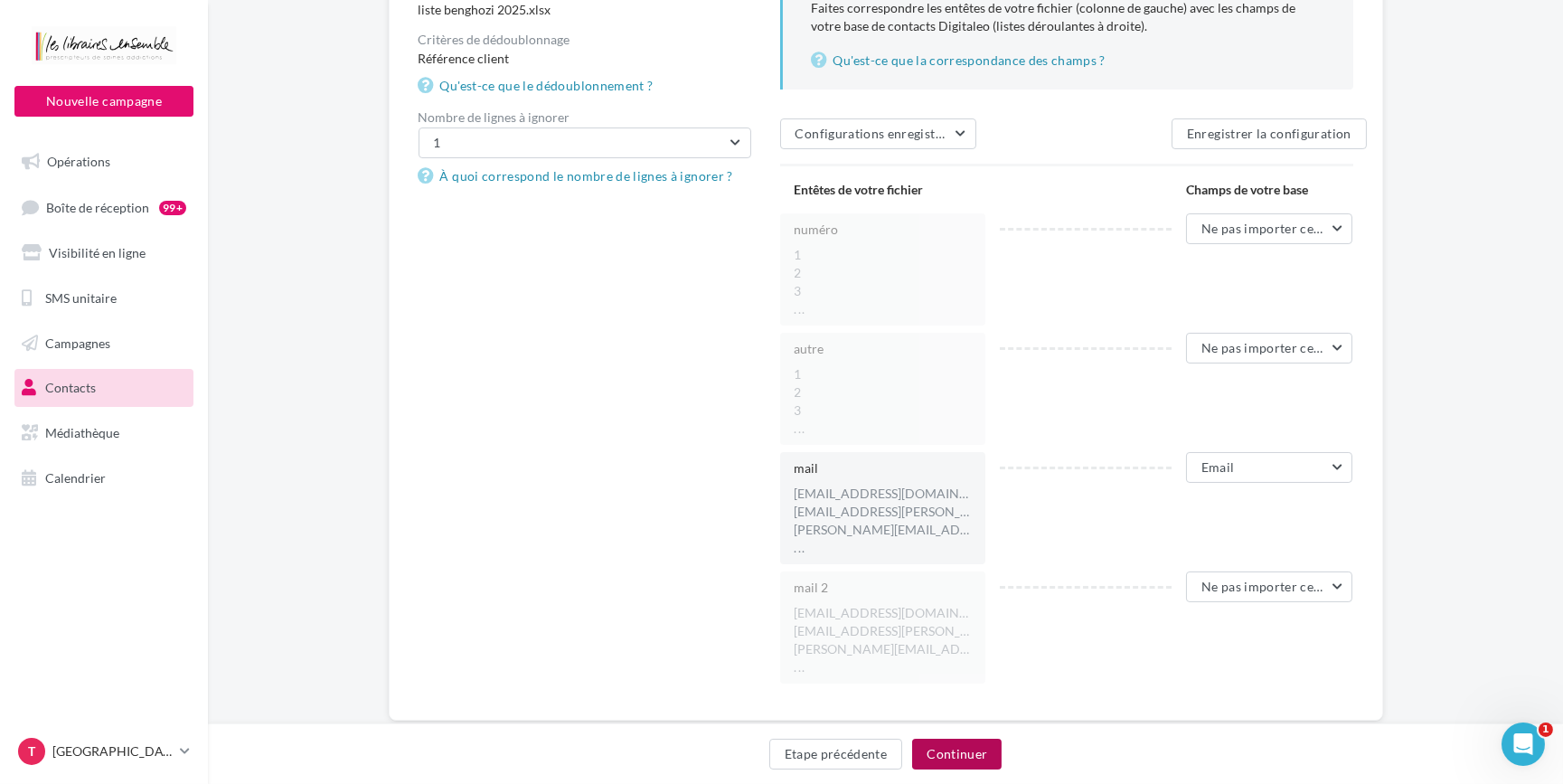
click at [957, 751] on button "Continuer" at bounding box center [957, 753] width 89 height 31
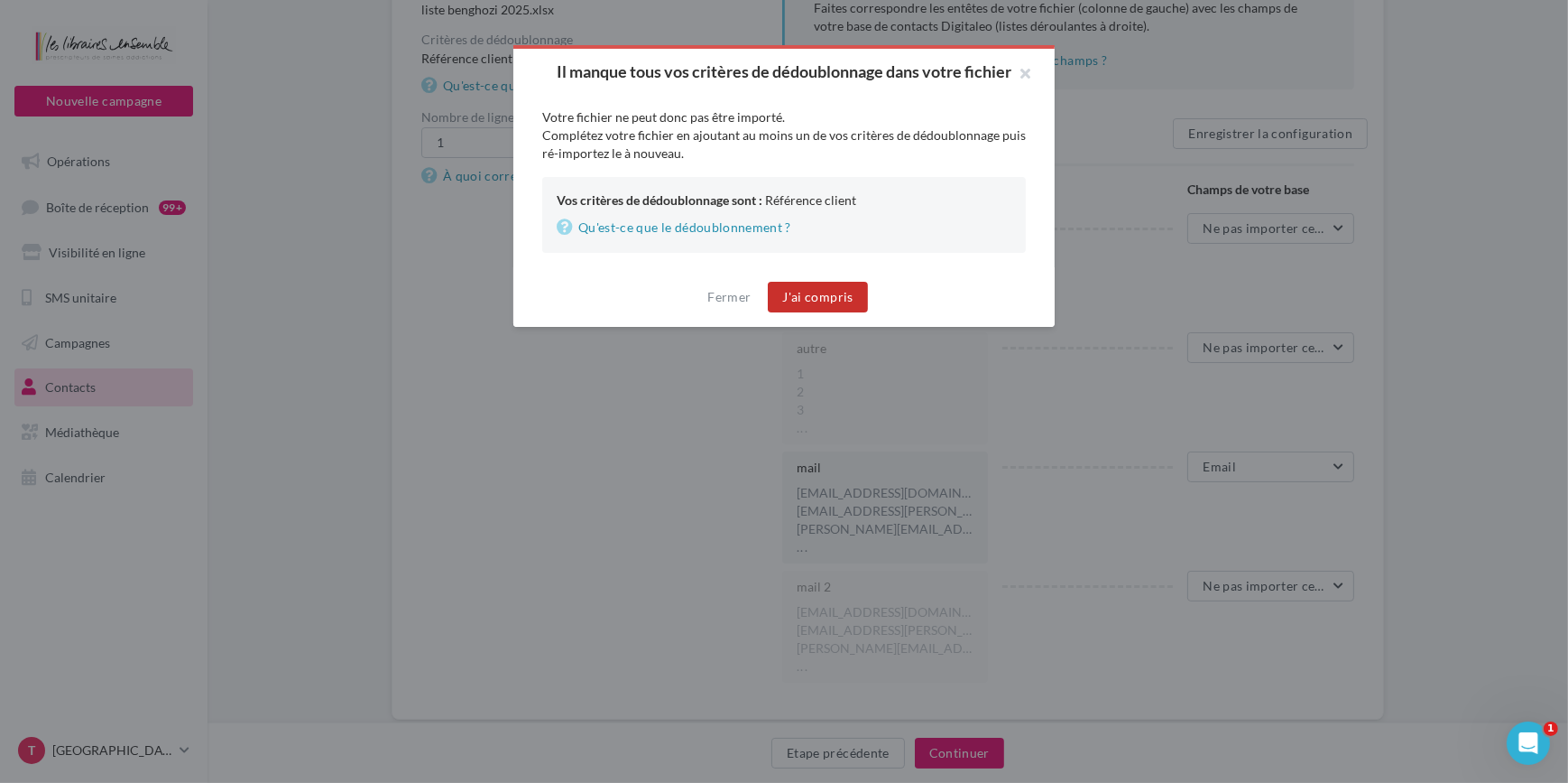
click at [802, 293] on button "J'ai compris" at bounding box center [817, 297] width 99 height 31
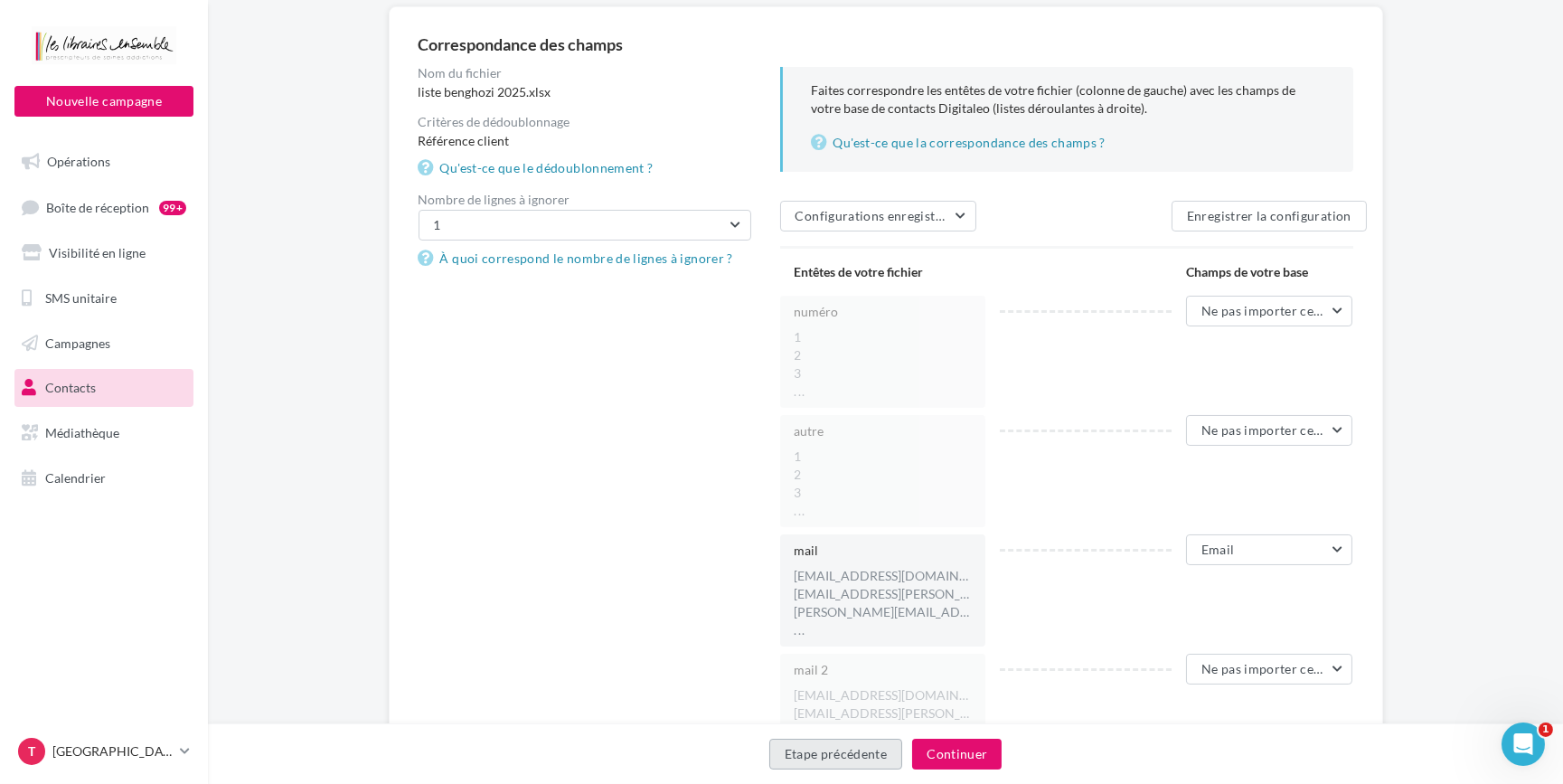
click at [867, 762] on button "Etape précédente" at bounding box center [836, 753] width 134 height 31
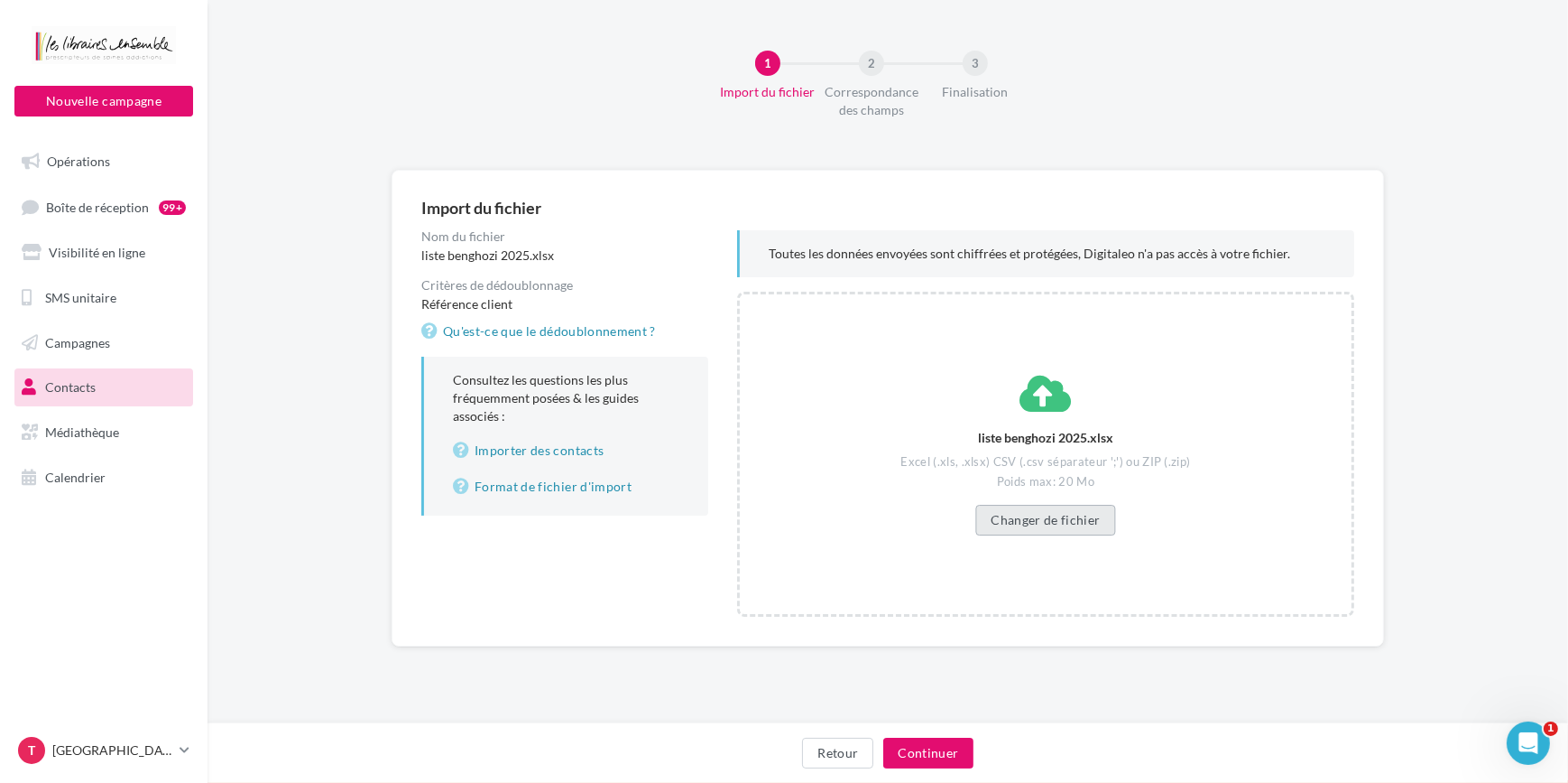
click at [1028, 515] on button "Changer de fichier" at bounding box center [1045, 520] width 140 height 31
click at [921, 755] on button "Continuer" at bounding box center [928, 752] width 89 height 31
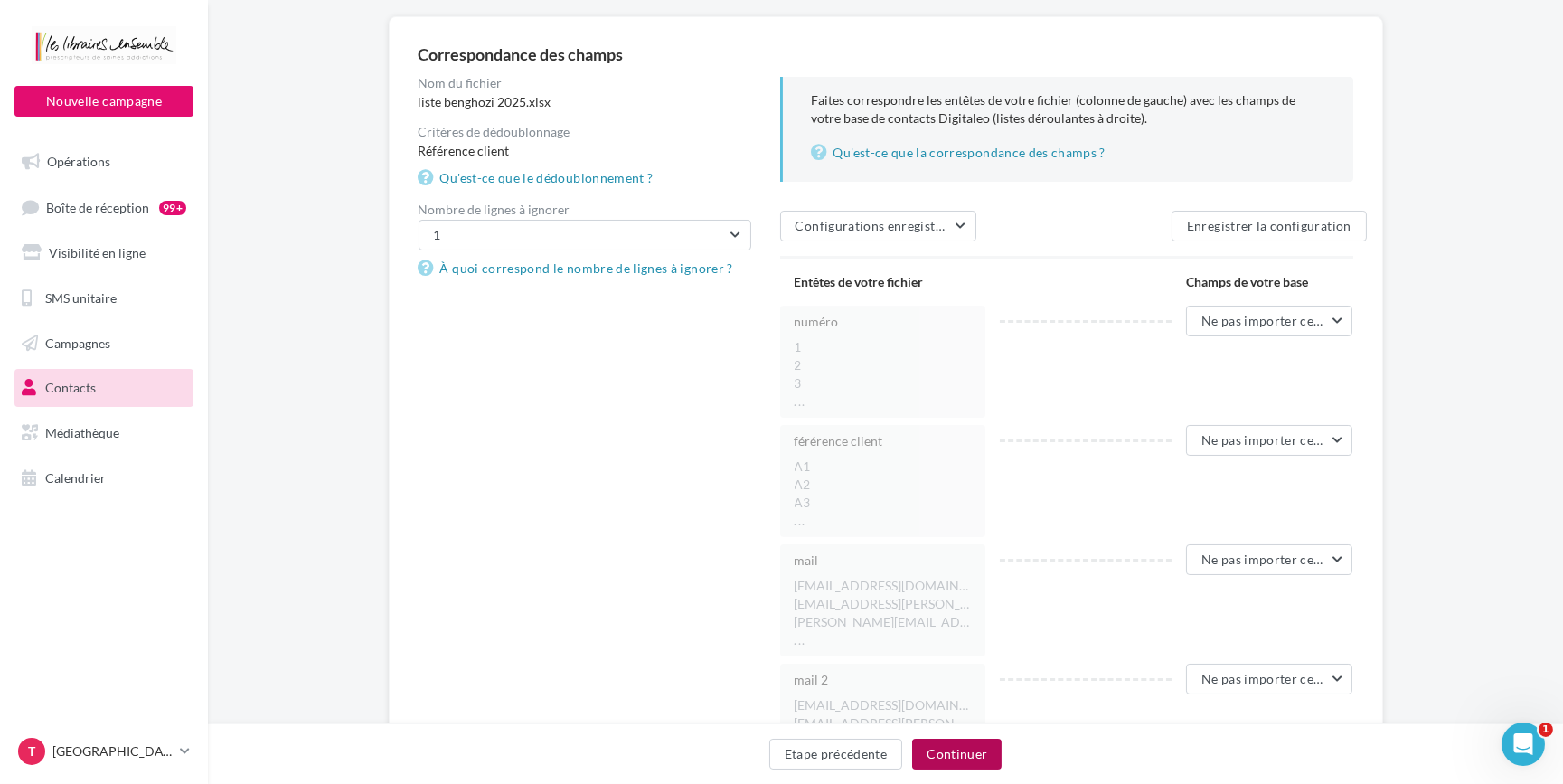
scroll to position [163, 0]
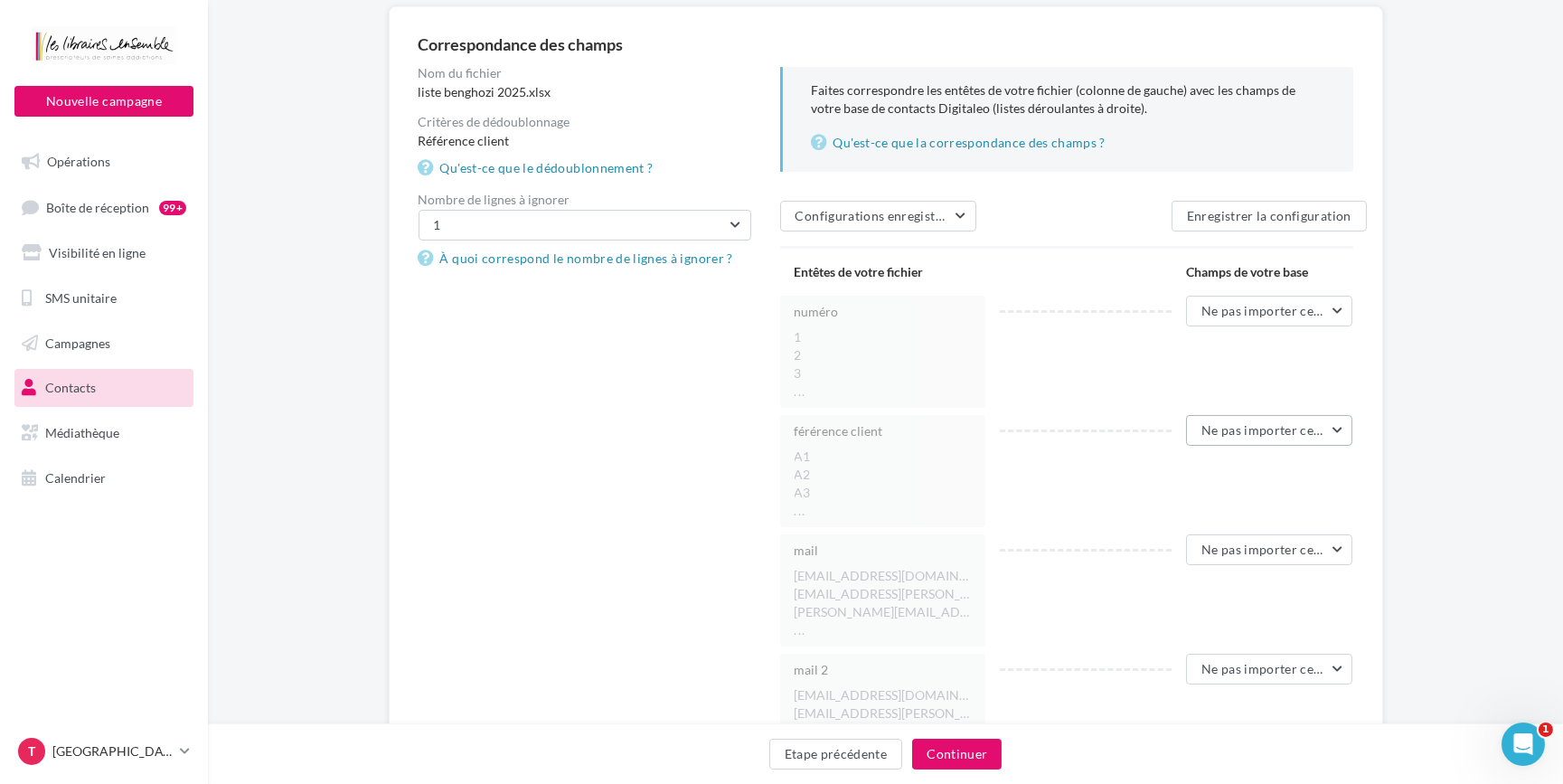
click at [1332, 430] on button "Ne pas importer cette colonne" at bounding box center [1270, 430] width 167 height 31
click at [1178, 570] on button "ID client" at bounding box center [1217, 578] width 271 height 47
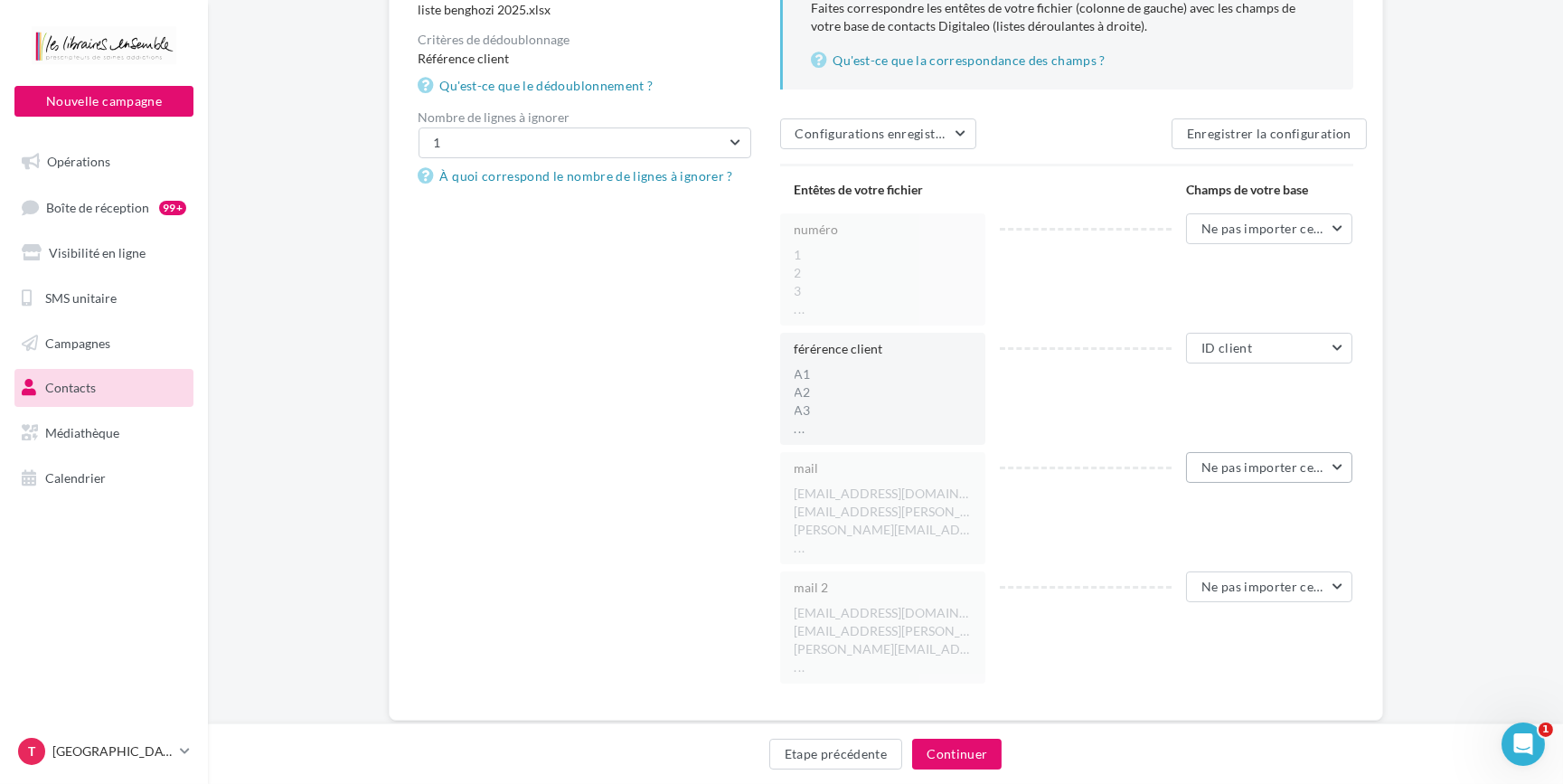
click at [1317, 469] on span "Ne pas importer cette colonne" at bounding box center [1291, 466] width 179 height 16
click at [1186, 608] on button "Email" at bounding box center [1217, 620] width 271 height 47
click at [968, 754] on button "Continuer" at bounding box center [957, 753] width 89 height 31
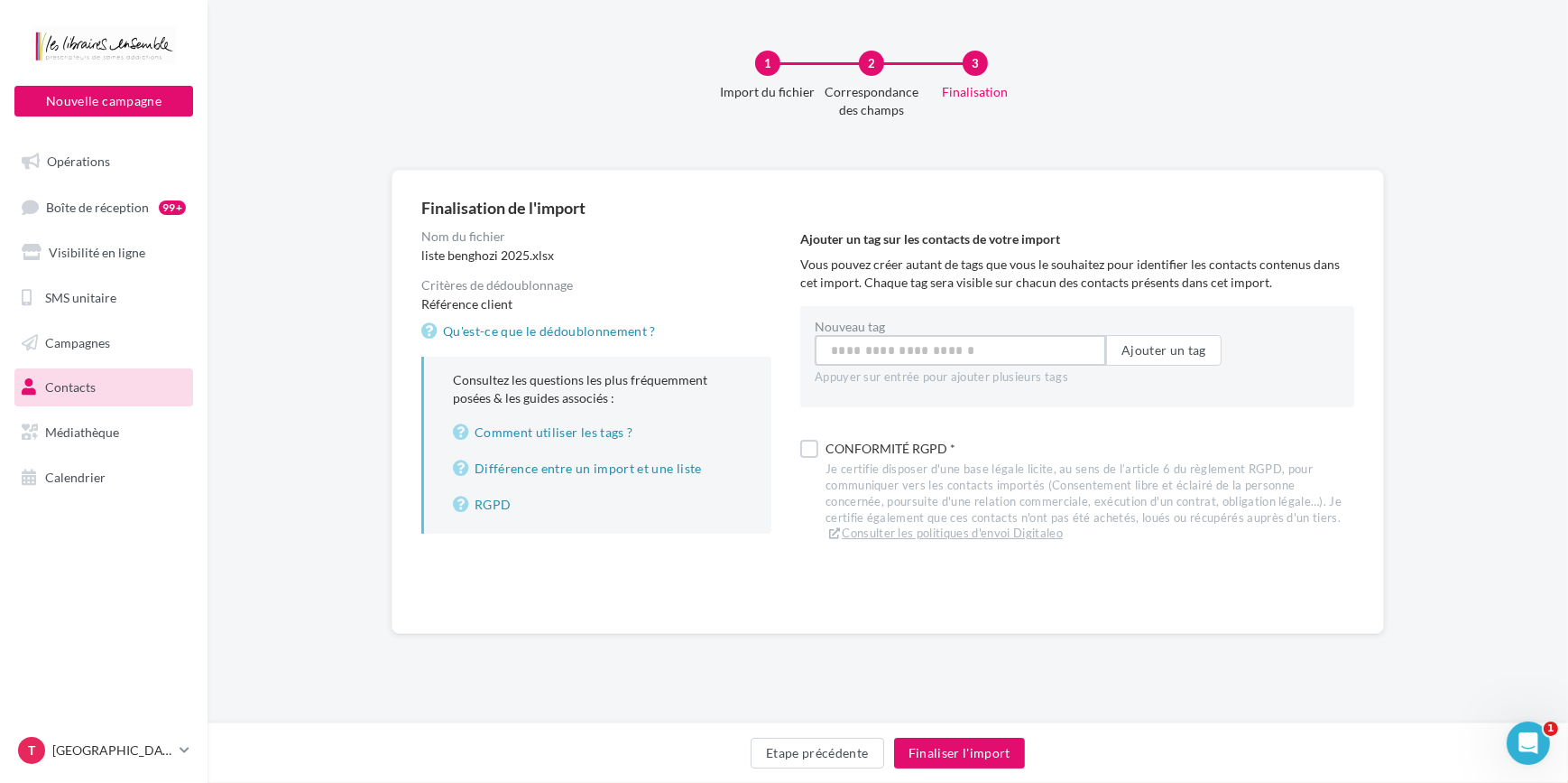
drag, startPoint x: 956, startPoint y: 352, endPoint x: 967, endPoint y: 349, distance: 11.4
click at [956, 352] on input "Nouveau tag" at bounding box center [961, 350] width 291 height 31
type input "********"
click at [803, 449] on label at bounding box center [809, 448] width 18 height 18
click at [955, 756] on button "Finaliser l'import" at bounding box center [959, 752] width 131 height 31
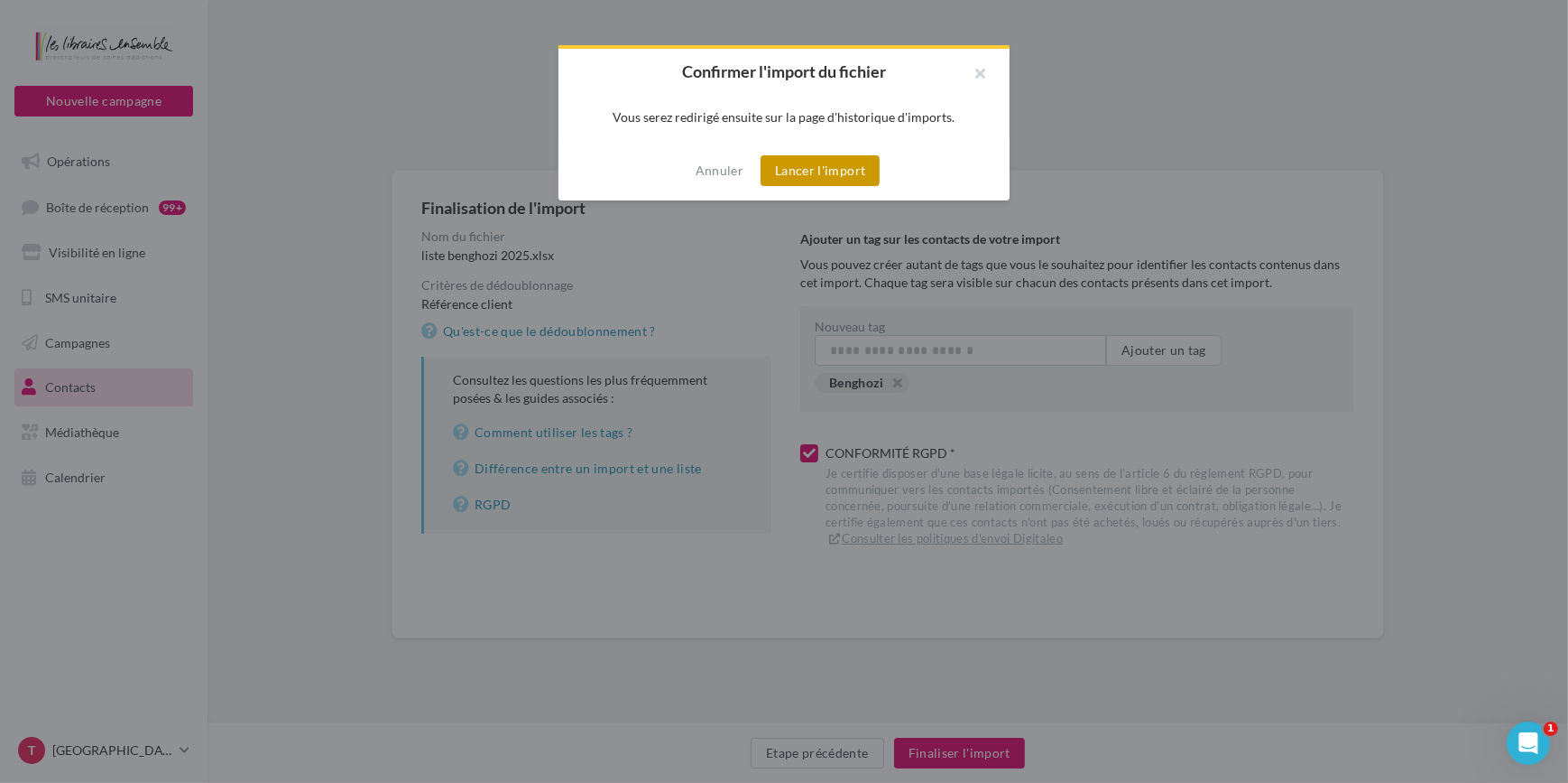
click at [848, 175] on button "Lancer l'import" at bounding box center [820, 170] width 119 height 31
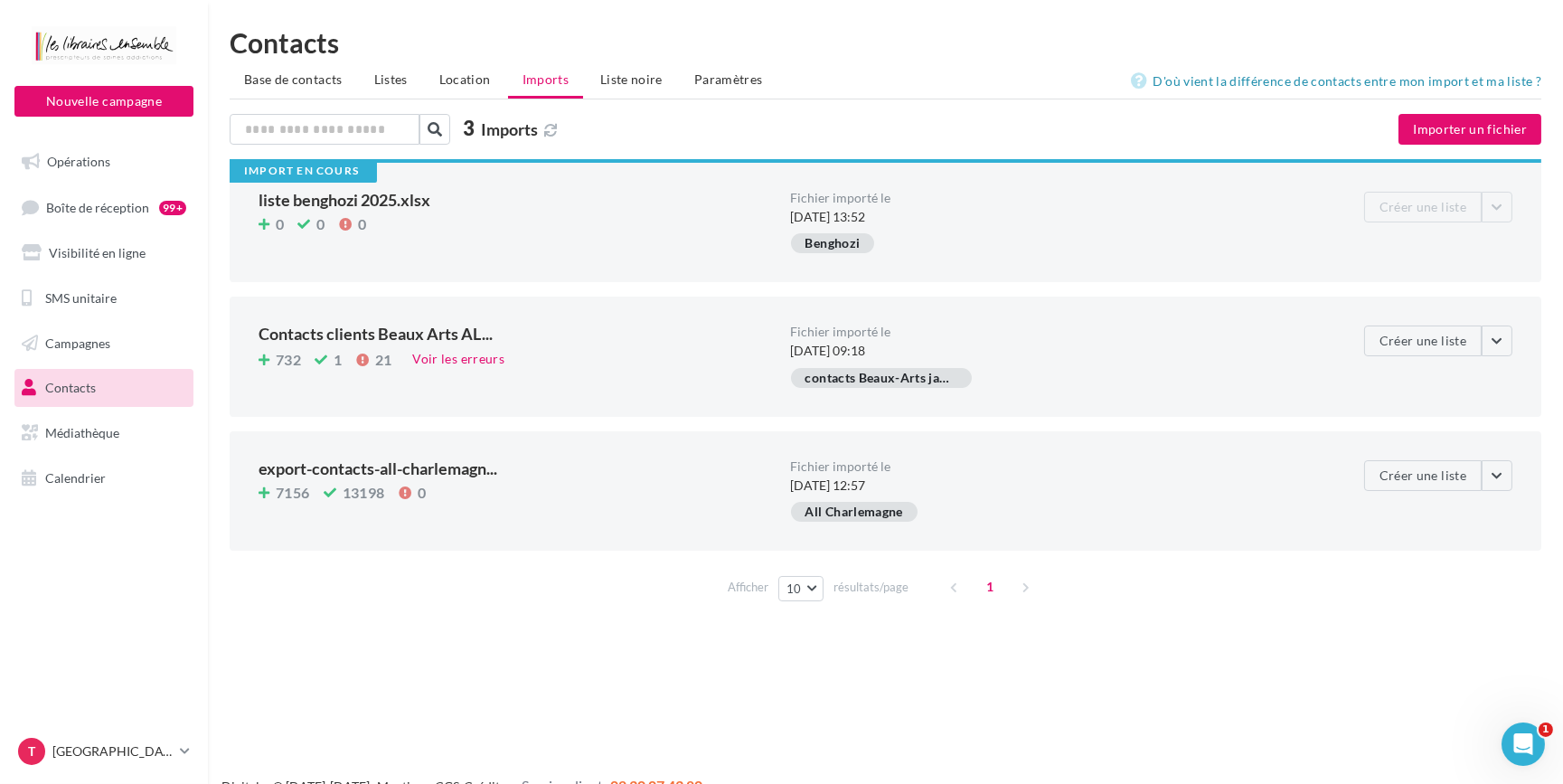
click at [937, 70] on ul "Base de contacts Listes Location Imports Liste noire Paramètres" at bounding box center [886, 81] width 1312 height 36
click at [814, 136] on div "3 Imports" at bounding box center [679, 131] width 900 height 34
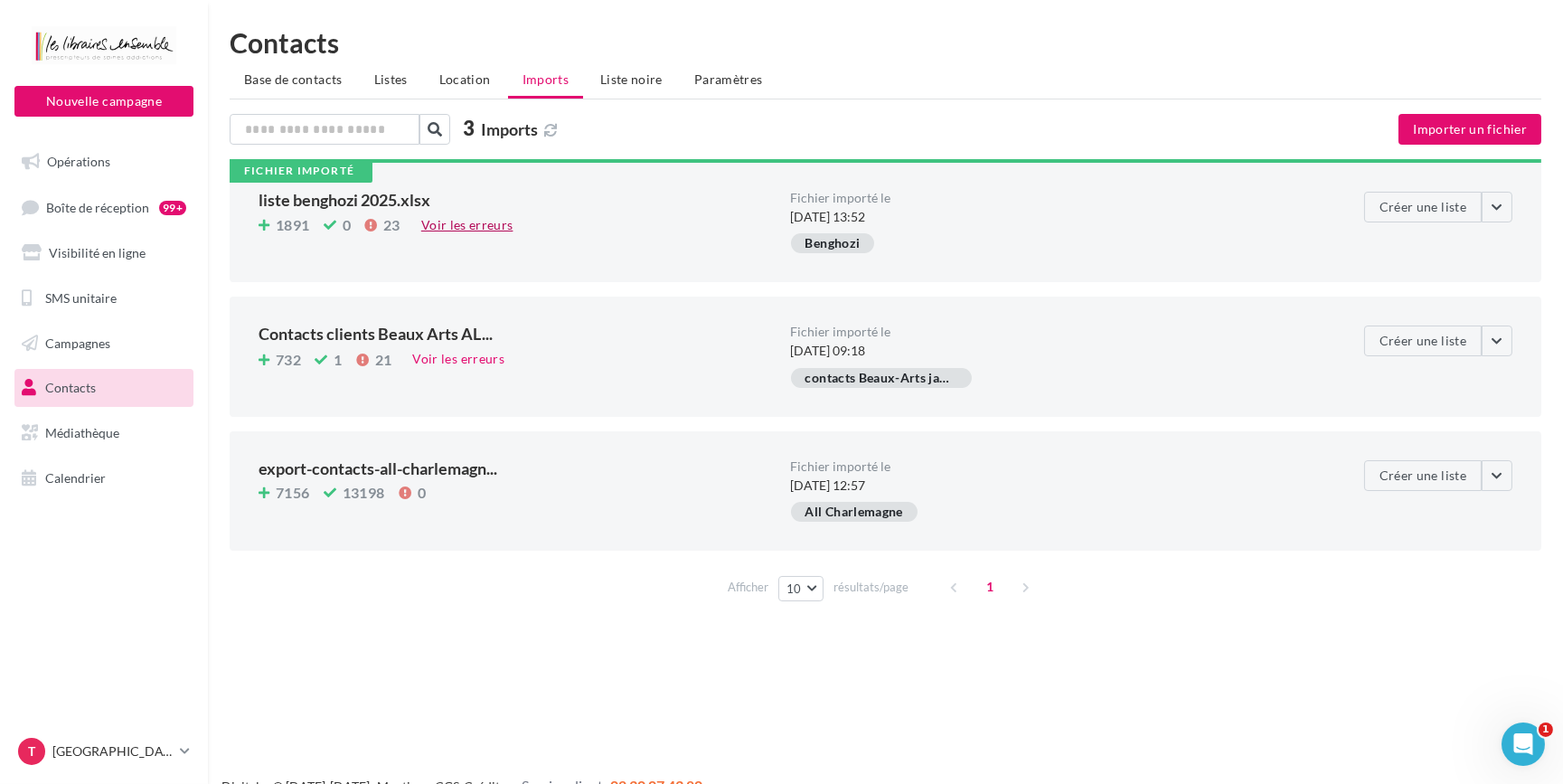
click at [479, 225] on div "Voir les erreurs" at bounding box center [467, 225] width 107 height 20
click at [1115, 49] on h1 "Contacts" at bounding box center [886, 42] width 1312 height 27
click at [187, 754] on icon at bounding box center [185, 751] width 10 height 16
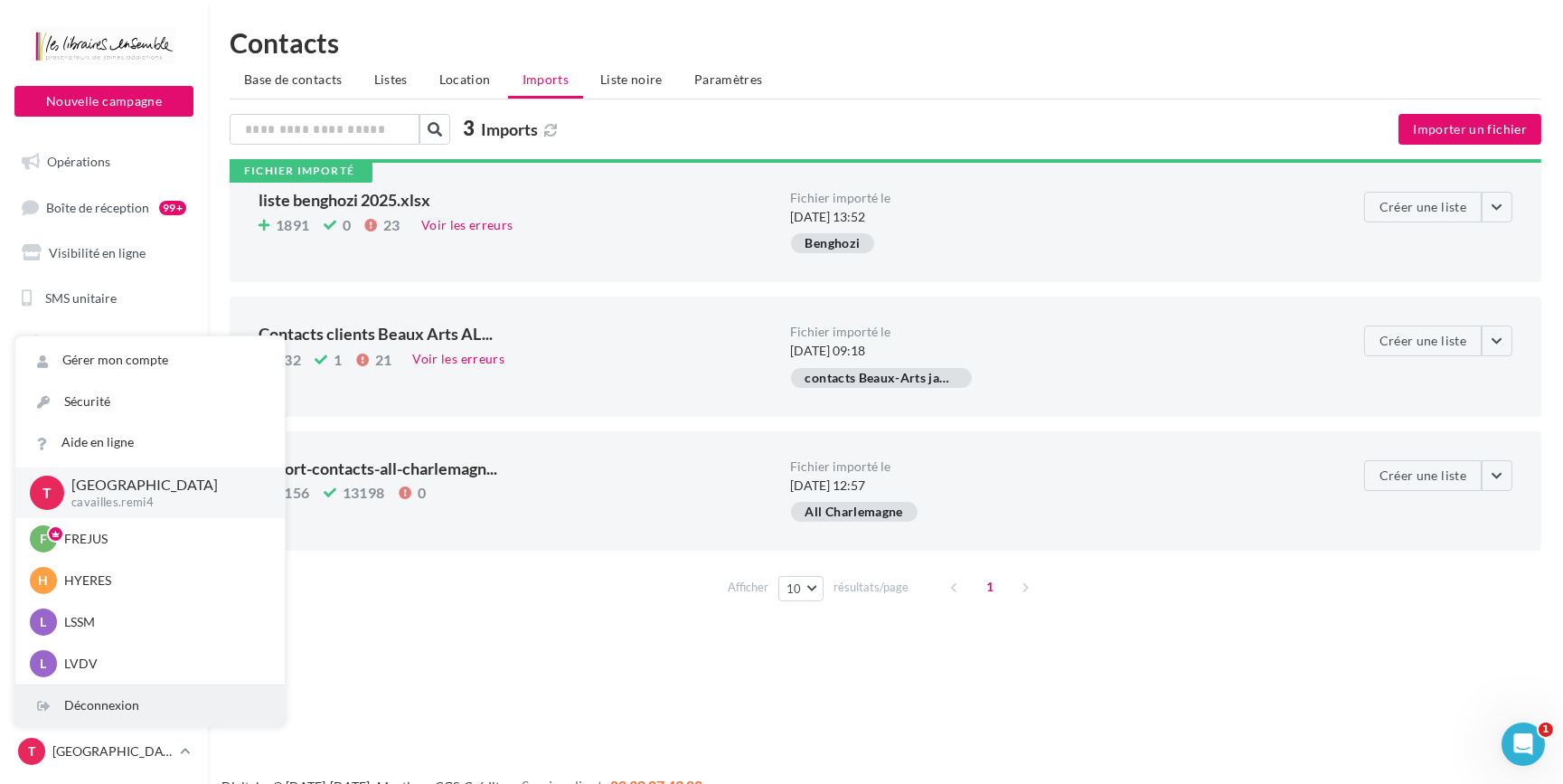
click at [152, 714] on div "Déconnexion" at bounding box center [151, 706] width 269 height 41
